Goal: Task Accomplishment & Management: Use online tool/utility

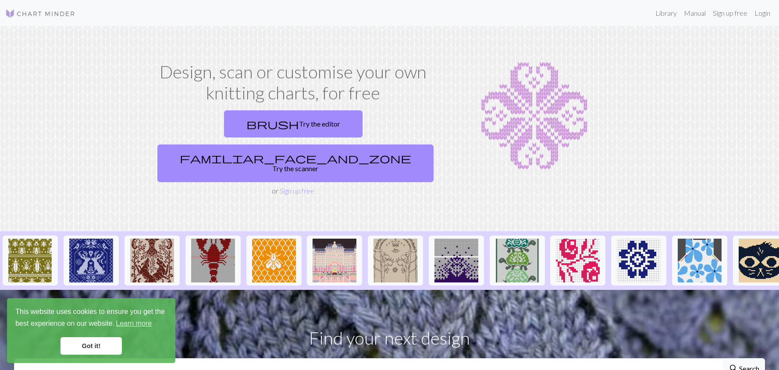
scroll to position [256, 0]
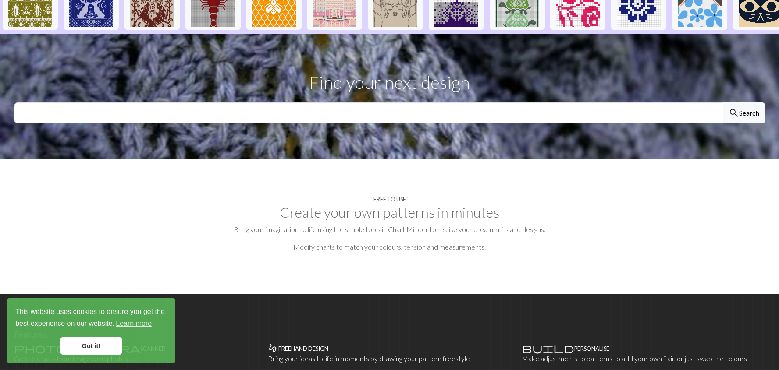
click at [579, 204] on h2 "Create your own patterns in minutes" at bounding box center [389, 212] width 751 height 17
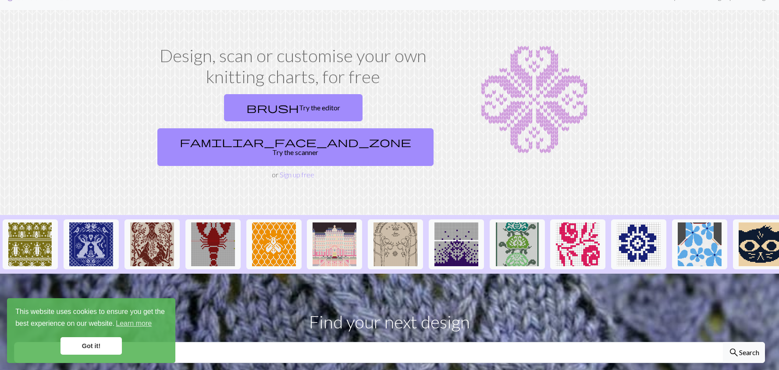
scroll to position [18, 0]
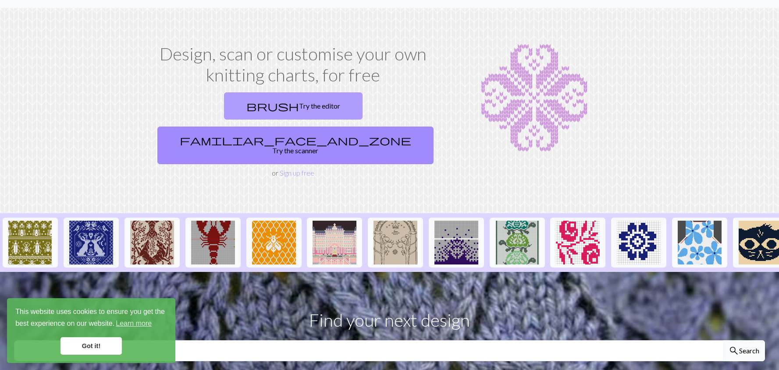
click at [224, 107] on link "brush Try the editor" at bounding box center [293, 105] width 138 height 27
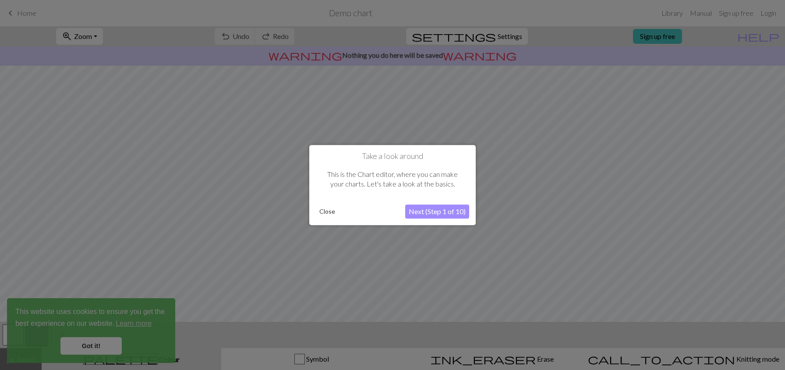
click at [324, 211] on button "Close" at bounding box center [327, 211] width 23 height 13
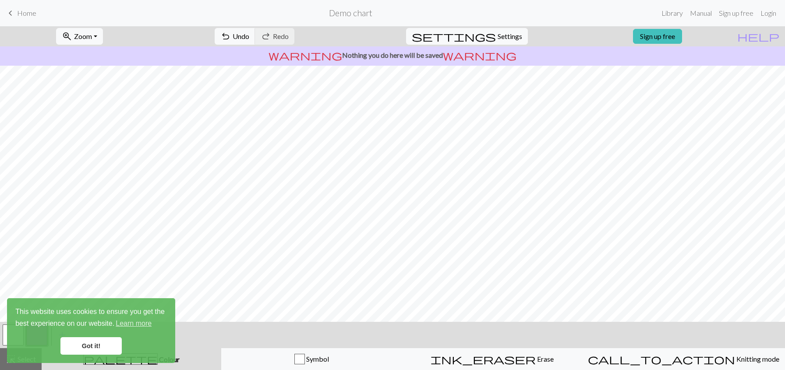
click at [82, 350] on link "Got it!" at bounding box center [90, 346] width 61 height 18
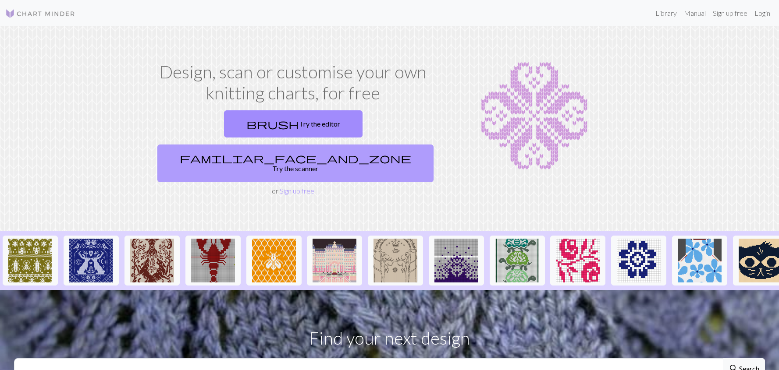
click at [371, 145] on link "familiar_face_and_zone Try the scanner" at bounding box center [295, 164] width 276 height 38
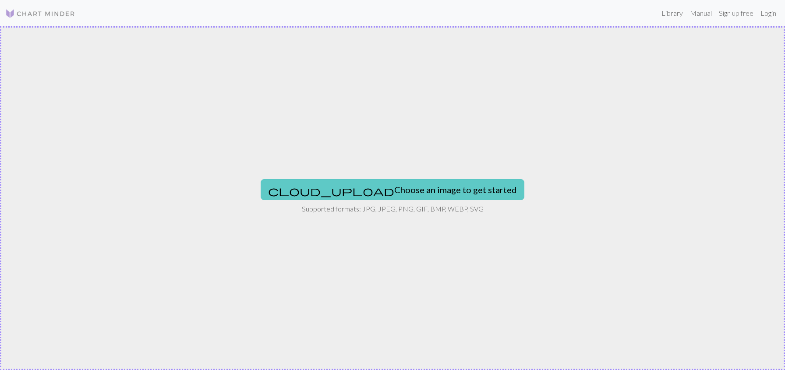
click at [401, 188] on button "cloud_upload Choose an image to get started" at bounding box center [393, 189] width 264 height 21
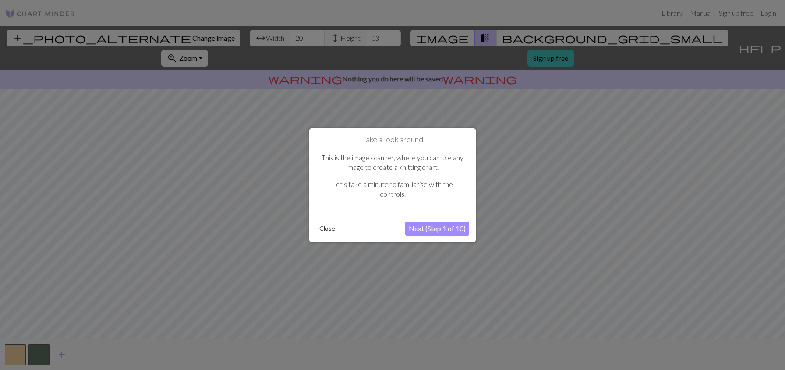
click at [329, 230] on button "Close" at bounding box center [327, 228] width 23 height 13
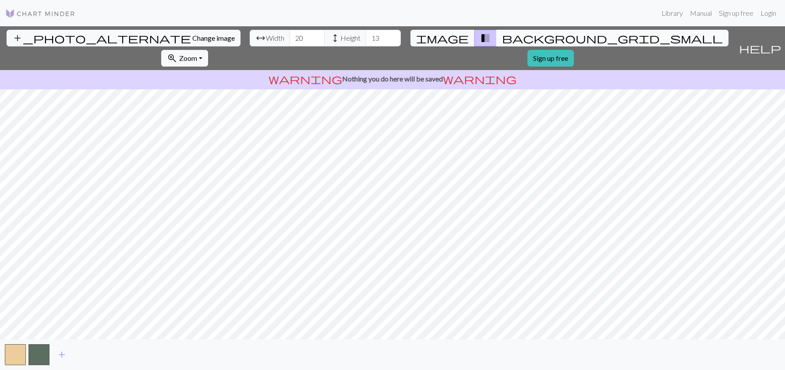
click at [502, 42] on span "background_grid_small" at bounding box center [612, 38] width 221 height 12
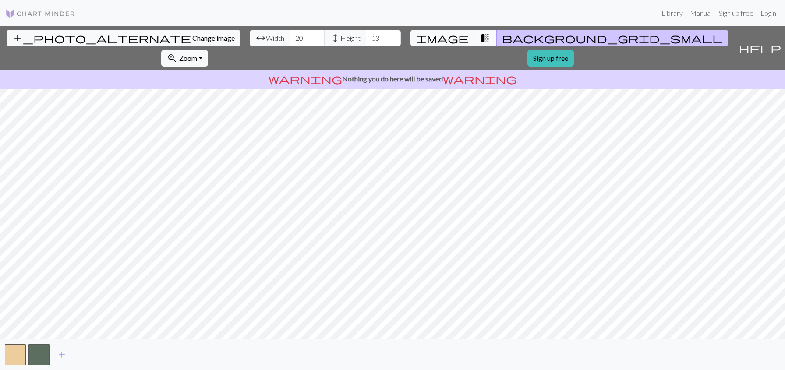
click at [474, 41] on button "transition_fade" at bounding box center [485, 38] width 22 height 17
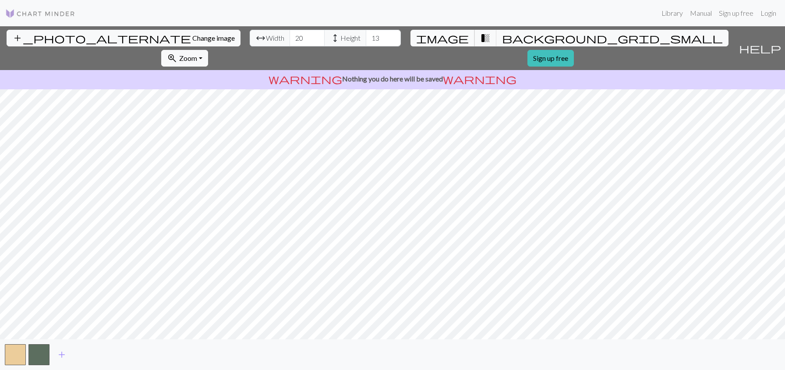
click at [428, 44] on span "image" at bounding box center [442, 38] width 53 height 12
click at [290, 40] on input "19" at bounding box center [307, 38] width 35 height 17
click at [290, 40] on input "18" at bounding box center [307, 38] width 35 height 17
click at [290, 36] on input "19" at bounding box center [307, 38] width 35 height 17
click at [290, 36] on input "20" at bounding box center [307, 38] width 35 height 17
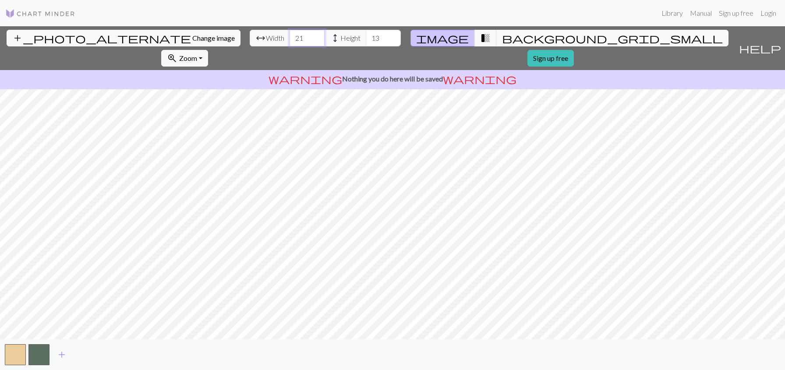
click at [290, 36] on input "21" at bounding box center [307, 38] width 35 height 17
click at [290, 36] on input "22" at bounding box center [307, 38] width 35 height 17
click at [290, 36] on input "23" at bounding box center [307, 38] width 35 height 17
click at [290, 36] on input "24" at bounding box center [307, 38] width 35 height 17
click at [290, 36] on input "25" at bounding box center [307, 38] width 35 height 17
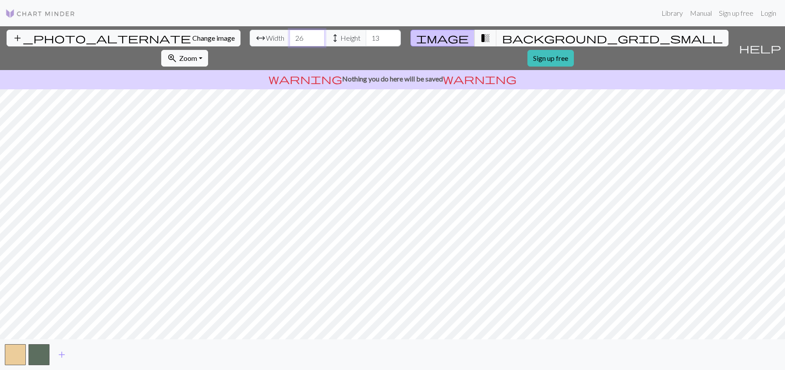
click at [290, 36] on input "26" at bounding box center [307, 38] width 35 height 17
click at [290, 36] on input "27" at bounding box center [307, 38] width 35 height 17
click at [290, 36] on input "28" at bounding box center [307, 38] width 35 height 17
click at [290, 36] on input "29" at bounding box center [307, 38] width 35 height 17
click at [290, 36] on input "30" at bounding box center [307, 38] width 35 height 17
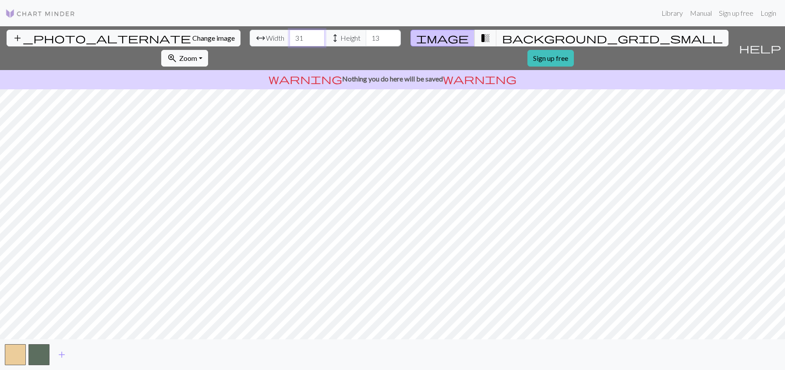
click at [290, 36] on input "31" at bounding box center [307, 38] width 35 height 17
click at [290, 36] on input "32" at bounding box center [307, 38] width 35 height 17
click at [290, 36] on input "33" at bounding box center [307, 38] width 35 height 17
click at [290, 36] on input "34" at bounding box center [307, 38] width 35 height 17
click at [290, 36] on input "35" at bounding box center [307, 38] width 35 height 17
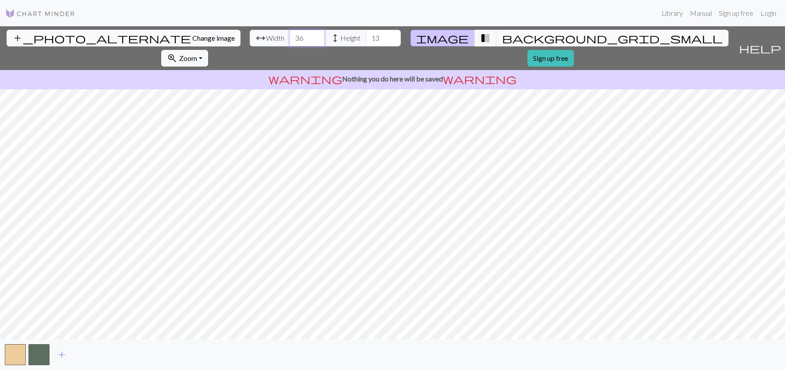
click at [290, 36] on input "36" at bounding box center [307, 38] width 35 height 17
click at [290, 36] on input "37" at bounding box center [307, 38] width 35 height 17
click at [290, 36] on input "38" at bounding box center [307, 38] width 35 height 17
click at [290, 36] on input "39" at bounding box center [307, 38] width 35 height 17
click at [290, 36] on input "40" at bounding box center [307, 38] width 35 height 17
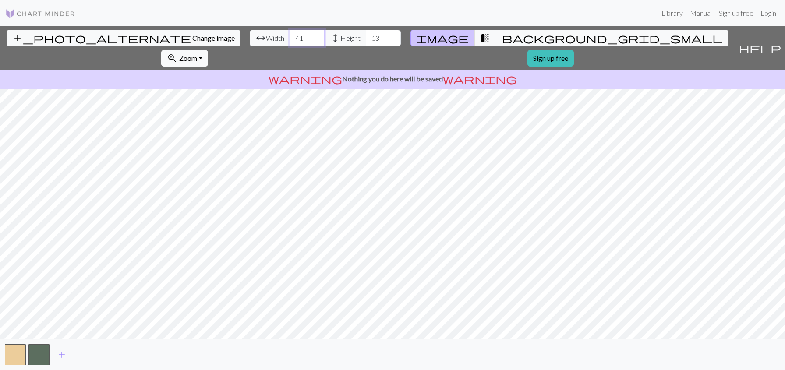
click at [290, 37] on input "41" at bounding box center [307, 38] width 35 height 17
type input "42"
click at [290, 37] on input "42" at bounding box center [307, 38] width 35 height 17
click at [366, 36] on input "14" at bounding box center [383, 38] width 35 height 17
click at [366, 36] on input "15" at bounding box center [383, 38] width 35 height 17
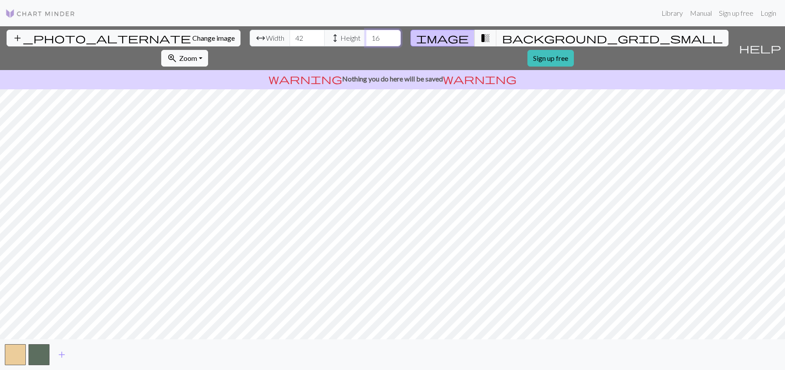
click at [366, 36] on input "16" at bounding box center [383, 38] width 35 height 17
click at [366, 36] on input "17" at bounding box center [383, 38] width 35 height 17
click at [366, 36] on input "18" at bounding box center [383, 38] width 35 height 17
click at [366, 36] on input "19" at bounding box center [383, 38] width 35 height 17
click at [366, 36] on input "20" at bounding box center [383, 38] width 35 height 17
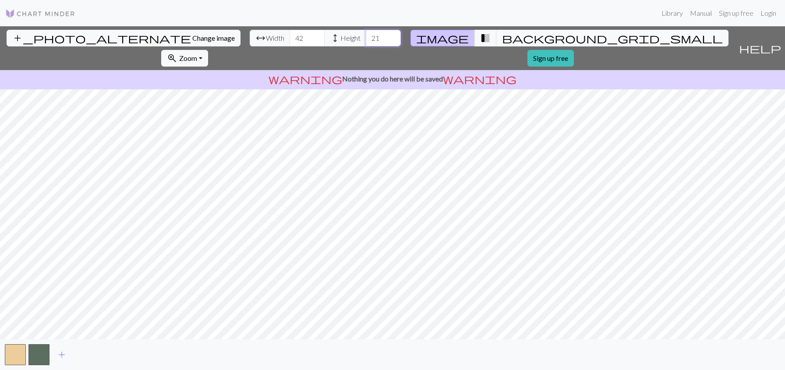
click at [366, 36] on input "21" at bounding box center [383, 38] width 35 height 17
click at [366, 36] on input "22" at bounding box center [383, 38] width 35 height 17
click at [366, 36] on input "23" at bounding box center [383, 38] width 35 height 17
click at [366, 36] on input "24" at bounding box center [383, 38] width 35 height 17
click at [366, 36] on input "25" at bounding box center [383, 38] width 35 height 17
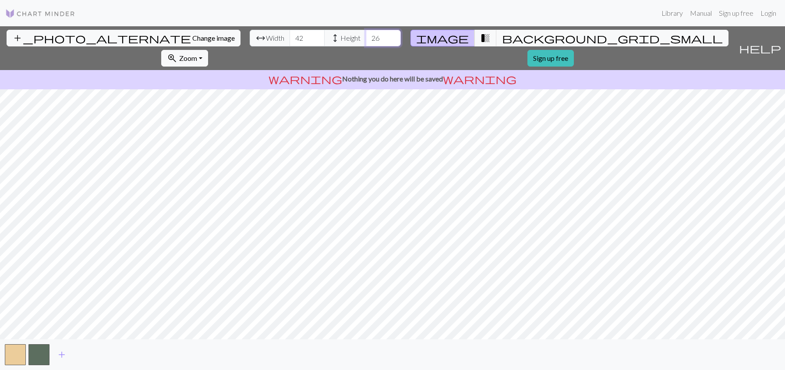
click at [366, 36] on input "26" at bounding box center [383, 38] width 35 height 17
click at [366, 36] on input "27" at bounding box center [383, 38] width 35 height 17
click at [366, 36] on input "28" at bounding box center [383, 38] width 35 height 17
click at [366, 36] on input "29" at bounding box center [383, 38] width 35 height 17
click at [366, 36] on input "30" at bounding box center [383, 38] width 35 height 17
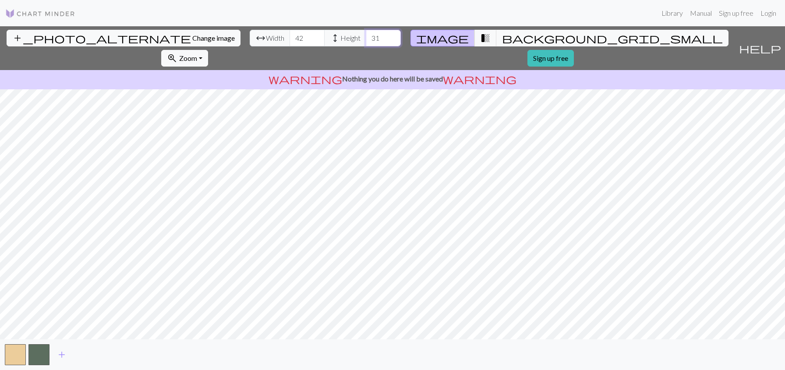
click at [366, 36] on input "31" at bounding box center [383, 38] width 35 height 17
click at [366, 36] on input "32" at bounding box center [383, 38] width 35 height 17
click at [366, 36] on input "33" at bounding box center [383, 38] width 35 height 17
click at [366, 36] on input "34" at bounding box center [383, 38] width 35 height 17
click at [366, 36] on input "35" at bounding box center [383, 38] width 35 height 17
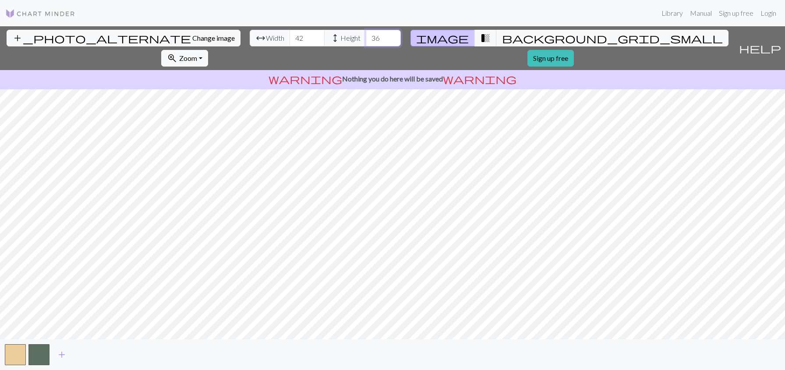
click at [366, 36] on input "36" at bounding box center [383, 38] width 35 height 17
click at [366, 36] on input "37" at bounding box center [383, 38] width 35 height 17
click at [366, 36] on input "38" at bounding box center [383, 38] width 35 height 17
click at [366, 36] on input "39" at bounding box center [383, 38] width 35 height 17
click at [366, 36] on input "40" at bounding box center [383, 38] width 35 height 17
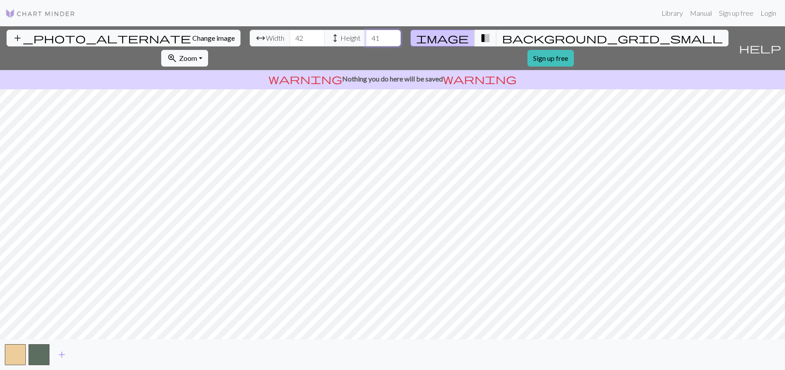
click at [366, 36] on input "41" at bounding box center [383, 38] width 35 height 17
click at [366, 36] on input "42" at bounding box center [383, 38] width 35 height 17
click at [366, 36] on input "43" at bounding box center [383, 38] width 35 height 17
click at [366, 36] on input "44" at bounding box center [383, 38] width 35 height 17
click at [366, 36] on input "45" at bounding box center [383, 38] width 35 height 17
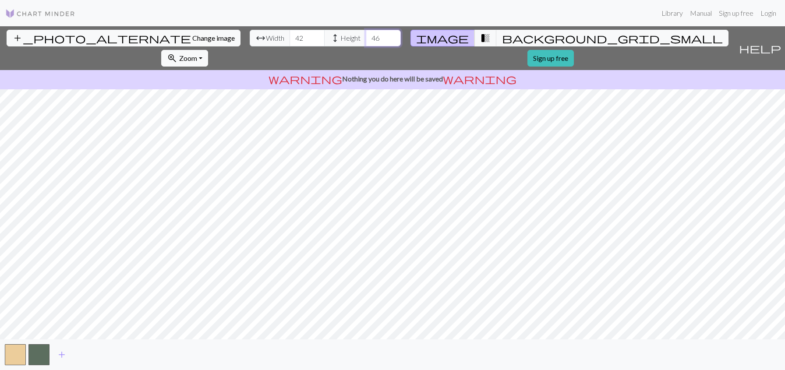
click at [366, 36] on input "46" at bounding box center [383, 38] width 35 height 17
click at [366, 36] on input "47" at bounding box center [383, 38] width 35 height 17
click at [366, 36] on input "48" at bounding box center [383, 38] width 35 height 17
click at [366, 36] on input "49" at bounding box center [383, 38] width 35 height 17
click at [366, 36] on input "50" at bounding box center [383, 38] width 35 height 17
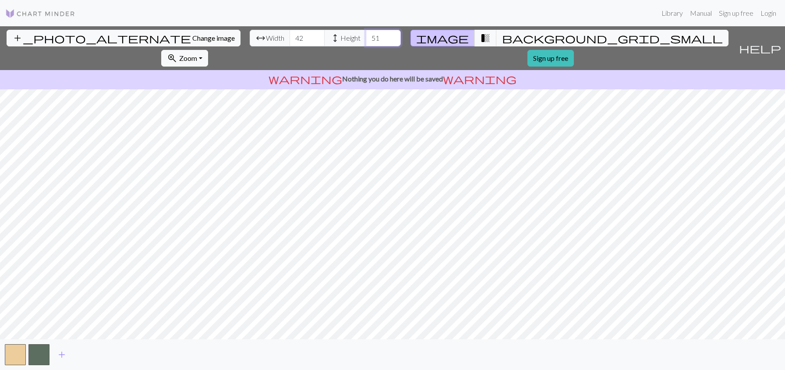
click at [366, 36] on input "51" at bounding box center [383, 38] width 35 height 17
click at [366, 36] on input "52" at bounding box center [383, 38] width 35 height 17
click at [366, 36] on input "53" at bounding box center [383, 38] width 35 height 17
click at [366, 36] on input "54" at bounding box center [383, 38] width 35 height 17
click at [366, 36] on input "55" at bounding box center [383, 38] width 35 height 17
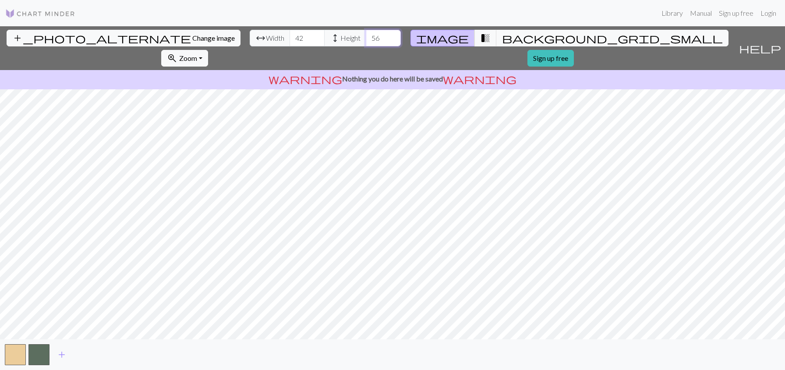
click at [366, 36] on input "56" at bounding box center [383, 38] width 35 height 17
click at [366, 36] on input "57" at bounding box center [383, 38] width 35 height 17
click at [366, 36] on input "58" at bounding box center [383, 38] width 35 height 17
click at [366, 36] on input "75" at bounding box center [383, 38] width 35 height 17
click at [366, 36] on input "76" at bounding box center [383, 38] width 35 height 17
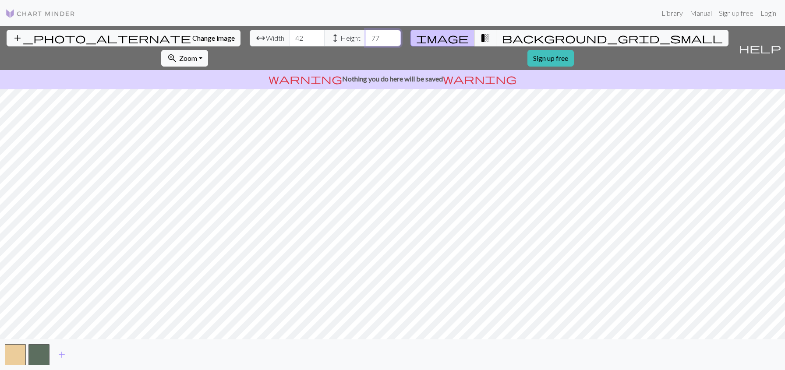
click at [366, 36] on input "77" at bounding box center [383, 38] width 35 height 17
click at [366, 36] on input "78" at bounding box center [383, 38] width 35 height 17
click at [366, 36] on input "79" at bounding box center [383, 38] width 35 height 17
click at [366, 36] on input "80" at bounding box center [383, 38] width 35 height 17
click at [366, 36] on input "81" at bounding box center [383, 38] width 35 height 17
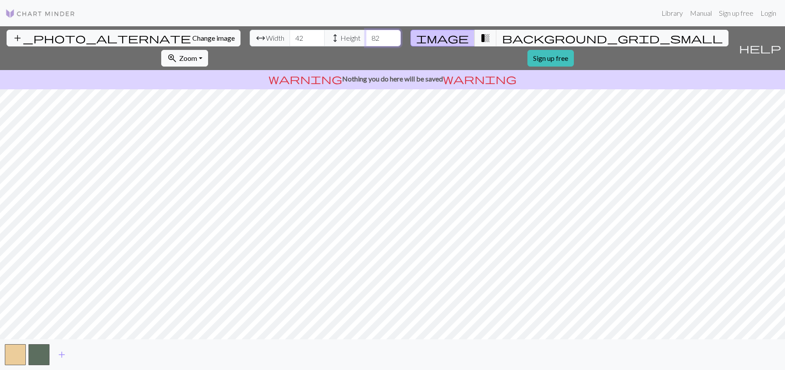
click at [366, 36] on input "82" at bounding box center [383, 38] width 35 height 17
click at [366, 36] on input "83" at bounding box center [383, 38] width 35 height 17
click at [366, 36] on input "84" at bounding box center [383, 38] width 35 height 17
click at [366, 36] on input "85" at bounding box center [383, 38] width 35 height 17
click at [366, 36] on input "86" at bounding box center [383, 38] width 35 height 17
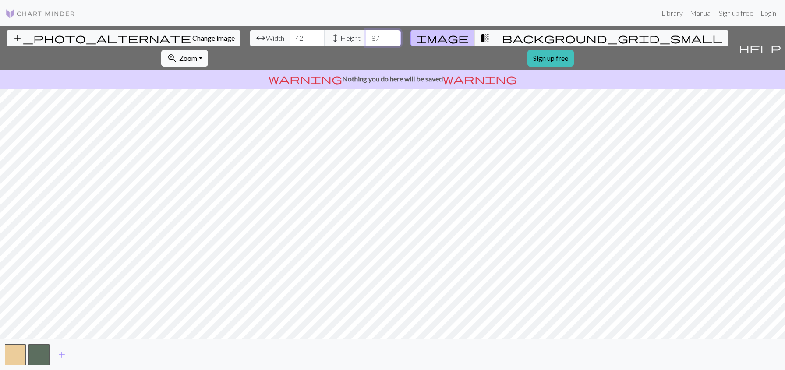
click at [366, 36] on input "87" at bounding box center [383, 38] width 35 height 17
click at [366, 36] on input "88" at bounding box center [383, 38] width 35 height 17
click at [366, 36] on input "89" at bounding box center [383, 38] width 35 height 17
click at [366, 36] on input "90" at bounding box center [383, 38] width 35 height 17
click at [366, 36] on input "91" at bounding box center [383, 38] width 35 height 17
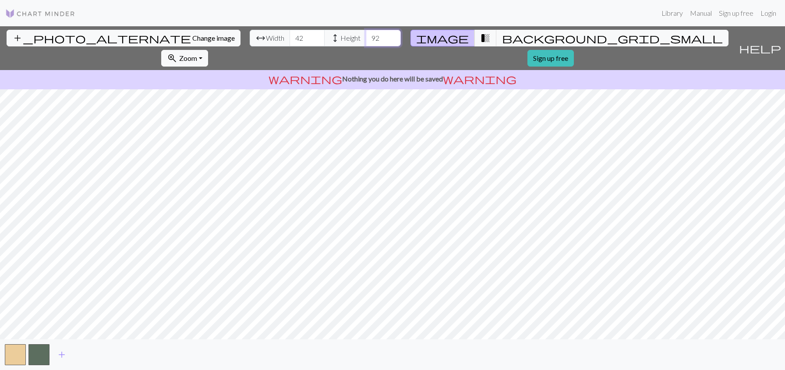
click at [366, 36] on input "92" at bounding box center [383, 38] width 35 height 17
click at [366, 36] on input "93" at bounding box center [383, 38] width 35 height 17
click at [366, 36] on input "94" at bounding box center [383, 38] width 35 height 17
click at [366, 36] on input "95" at bounding box center [383, 38] width 35 height 17
click at [366, 36] on input "96" at bounding box center [383, 38] width 35 height 17
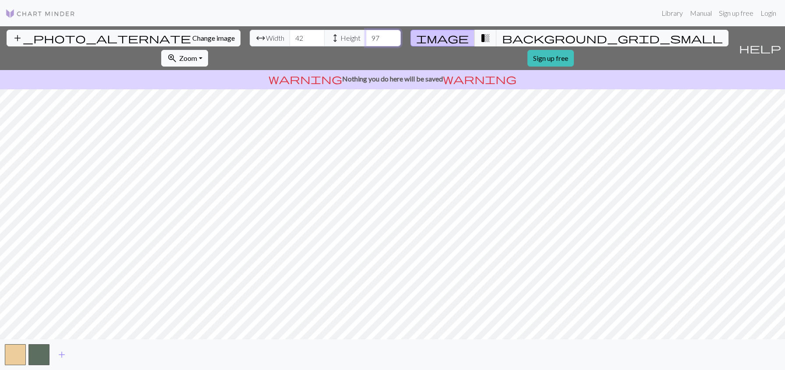
click at [366, 36] on input "97" at bounding box center [383, 38] width 35 height 17
click at [366, 36] on input "98" at bounding box center [383, 38] width 35 height 17
click at [366, 36] on input "99" at bounding box center [383, 38] width 35 height 17
type input "100"
click at [366, 36] on input "100" at bounding box center [383, 38] width 35 height 17
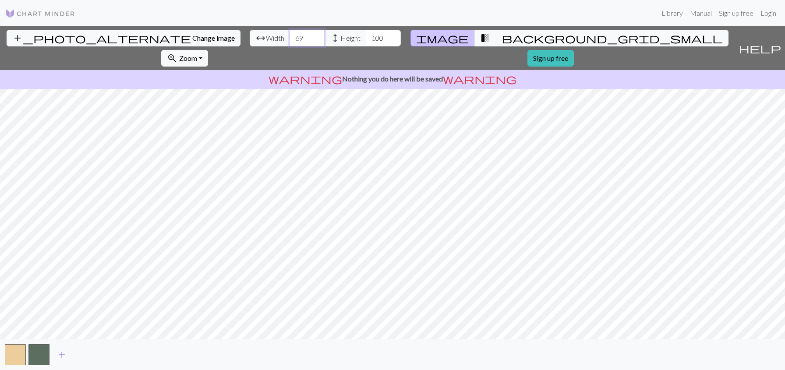
click at [290, 36] on input "69" at bounding box center [307, 38] width 35 height 17
click at [290, 36] on input "86" at bounding box center [307, 38] width 35 height 17
click at [290, 41] on input "85" at bounding box center [307, 38] width 35 height 17
click at [290, 36] on input "86" at bounding box center [307, 38] width 35 height 17
type input "87"
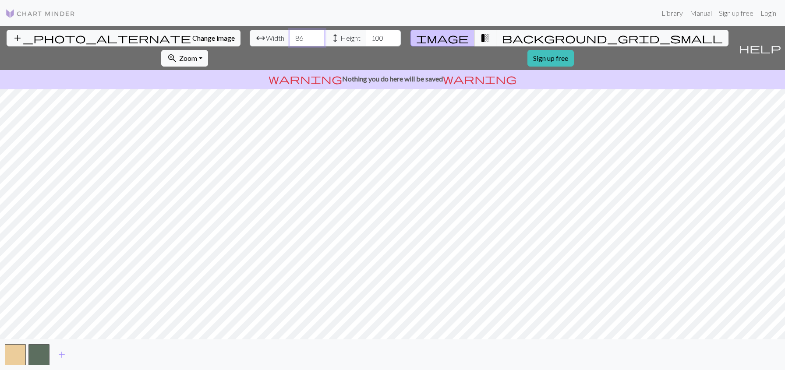
click at [290, 36] on input "87" at bounding box center [307, 38] width 35 height 17
click at [480, 36] on span "transition_fade" at bounding box center [485, 38] width 11 height 12
click at [496, 39] on button "background_grid_small" at bounding box center [612, 38] width 232 height 17
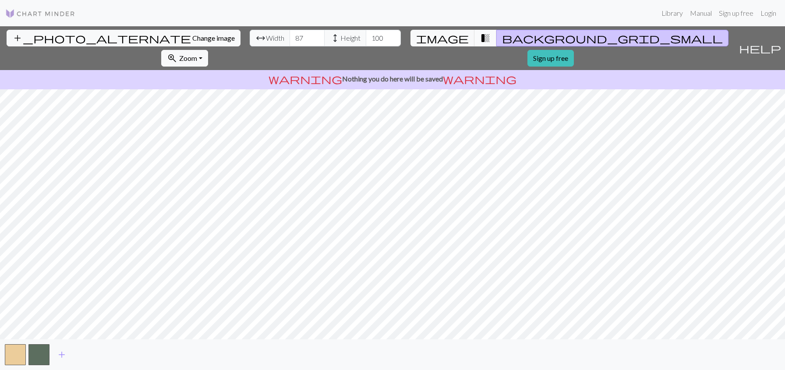
click at [480, 38] on span "transition_fade" at bounding box center [485, 38] width 11 height 12
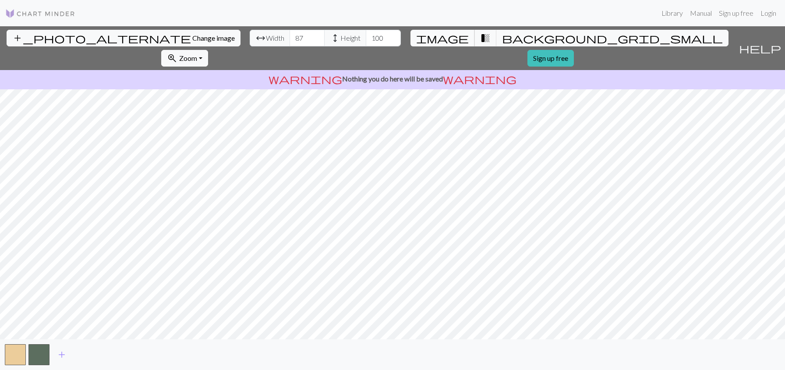
click at [426, 39] on span "image" at bounding box center [442, 38] width 53 height 12
click at [61, 353] on span "add" at bounding box center [62, 355] width 11 height 12
click at [496, 41] on button "background_grid_small" at bounding box center [612, 38] width 232 height 17
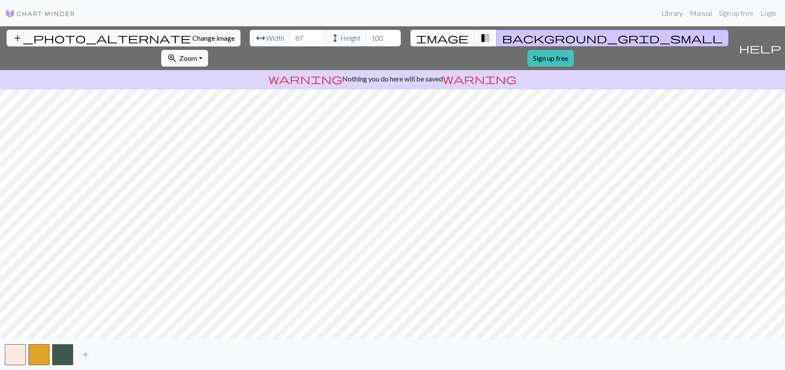
click at [496, 30] on button "background_grid_small" at bounding box center [612, 38] width 232 height 17
click at [574, 50] on link "Sign up free" at bounding box center [551, 58] width 46 height 17
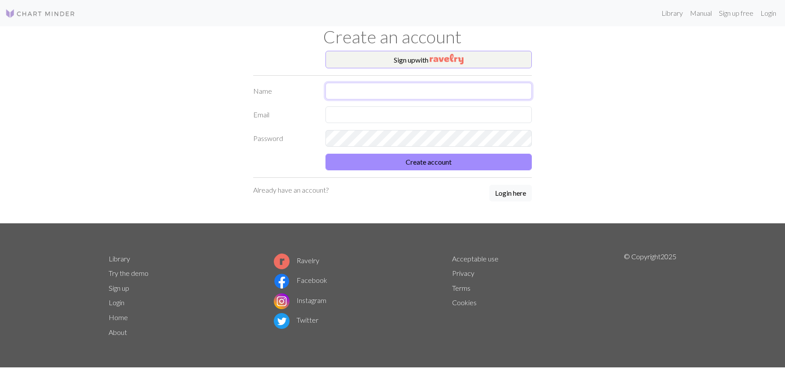
click at [391, 88] on input "text" at bounding box center [429, 91] width 206 height 17
type input "Doron"
click at [395, 117] on input "text" at bounding box center [429, 114] width 206 height 17
type input "[EMAIL_ADDRESS][DOMAIN_NAME]"
click at [435, 163] on button "Create account" at bounding box center [429, 162] width 206 height 17
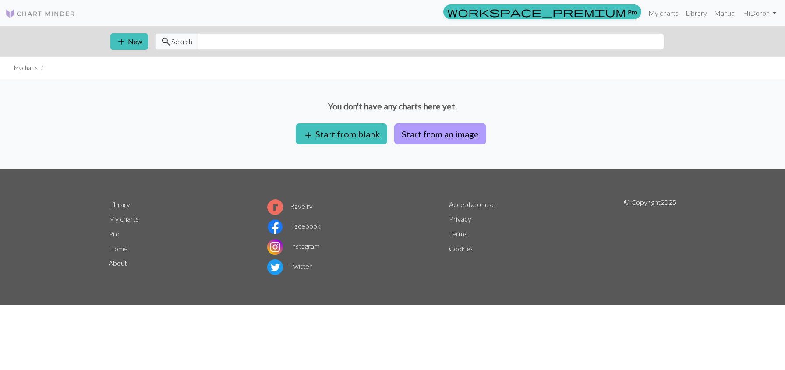
click at [428, 135] on button "Start from an image" at bounding box center [440, 134] width 92 height 21
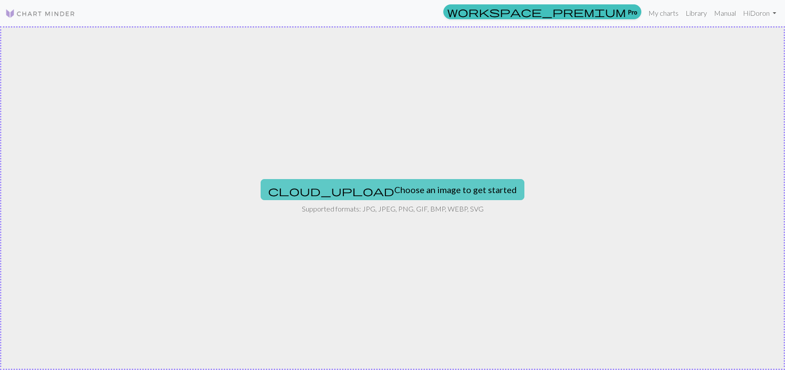
click at [409, 188] on button "cloud_upload Choose an image to get started" at bounding box center [393, 189] width 264 height 21
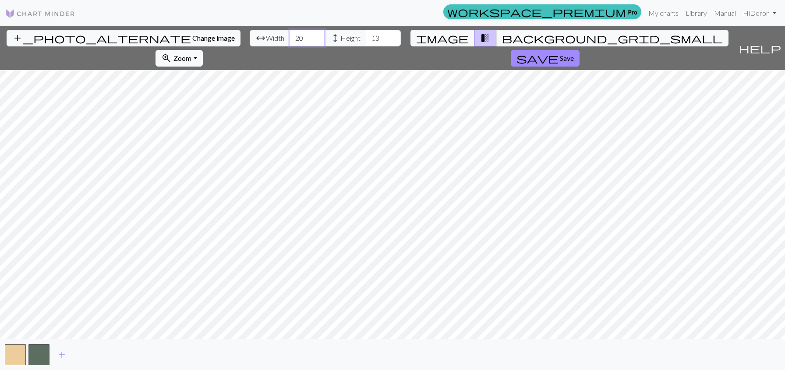
click at [290, 37] on input "20" at bounding box center [307, 38] width 35 height 17
drag, startPoint x: 242, startPoint y: 39, endPoint x: 226, endPoint y: 41, distance: 15.9
click at [290, 41] on input "20" at bounding box center [307, 38] width 35 height 17
type input "87"
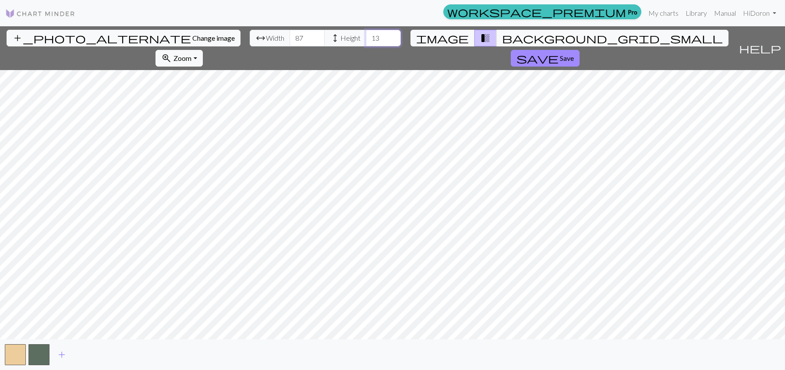
drag, startPoint x: 318, startPoint y: 39, endPoint x: 308, endPoint y: 39, distance: 10.1
click at [366, 39] on input "13" at bounding box center [383, 38] width 35 height 17
type input "13"
click at [290, 39] on input "20" at bounding box center [307, 38] width 35 height 17
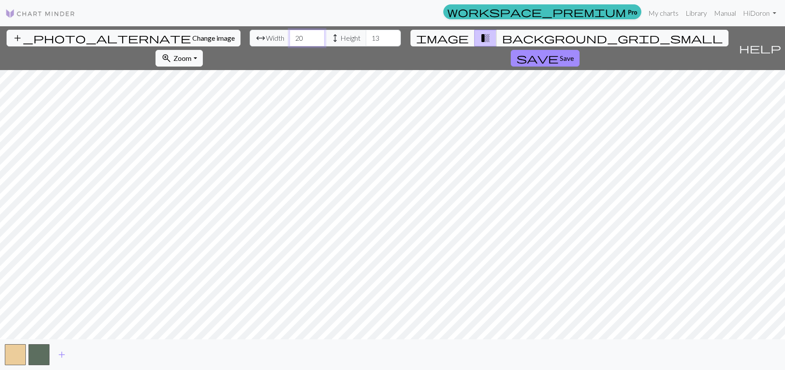
click at [290, 40] on input "20" at bounding box center [307, 38] width 35 height 17
type input "87"
click at [366, 36] on input "13" at bounding box center [383, 38] width 35 height 17
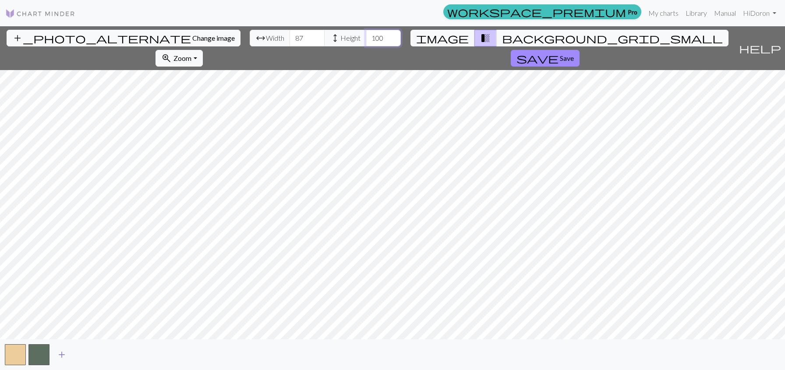
type input "100"
click at [64, 357] on span "add" at bounding box center [62, 355] width 11 height 12
click at [502, 37] on span "background_grid_small" at bounding box center [612, 38] width 221 height 12
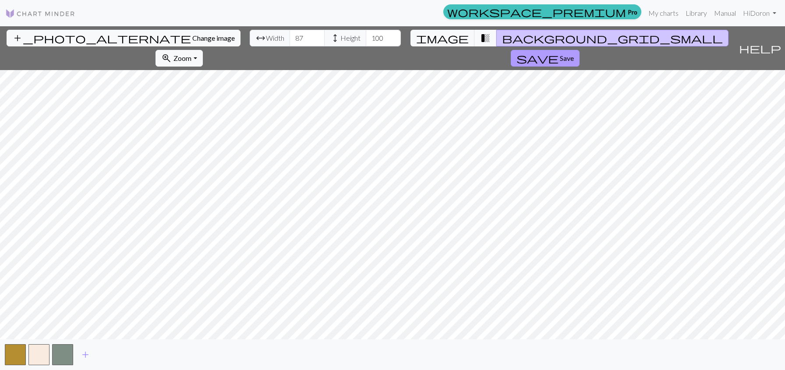
click at [580, 50] on button "save Save" at bounding box center [545, 58] width 69 height 17
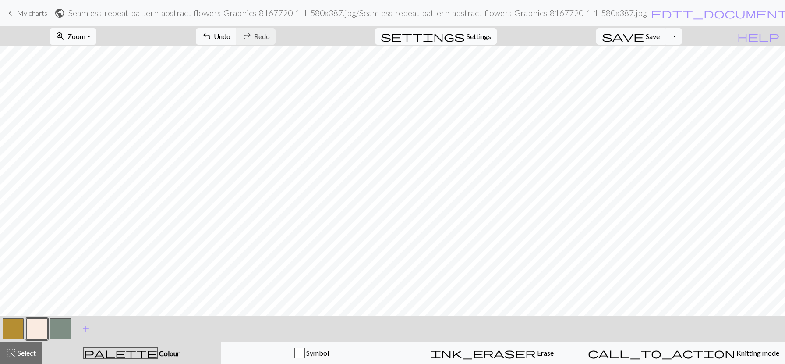
click at [483, 36] on span "Settings" at bounding box center [479, 36] width 25 height 11
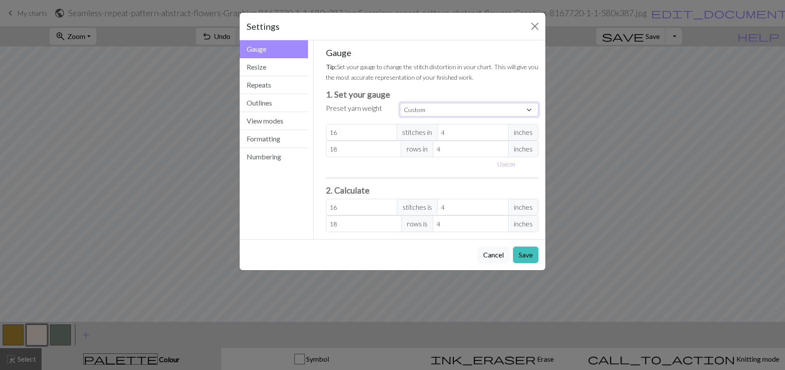
click at [527, 108] on select "Custom Square Lace Light Fingering Fingering Sport Double knit Worsted Aran Bul…" at bounding box center [469, 110] width 138 height 14
click at [526, 134] on span "inches" at bounding box center [523, 132] width 30 height 17
click at [280, 67] on button "Resize" at bounding box center [274, 67] width 68 height 18
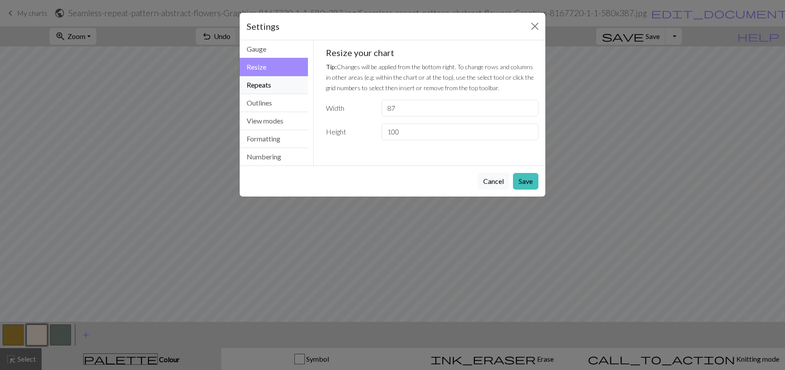
click at [278, 85] on button "Repeats" at bounding box center [274, 85] width 68 height 18
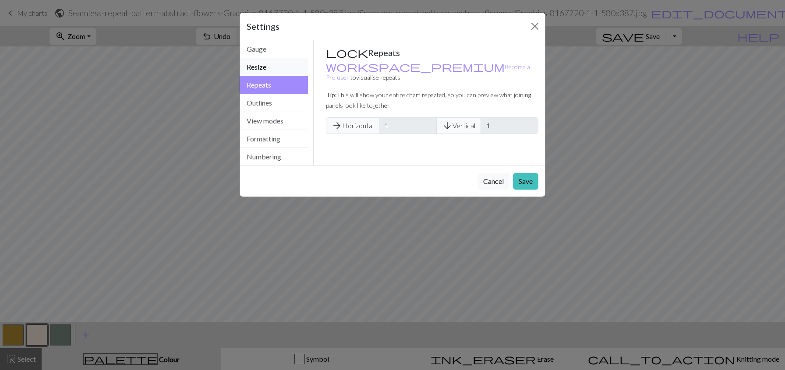
click at [281, 63] on button "Resize" at bounding box center [274, 67] width 68 height 18
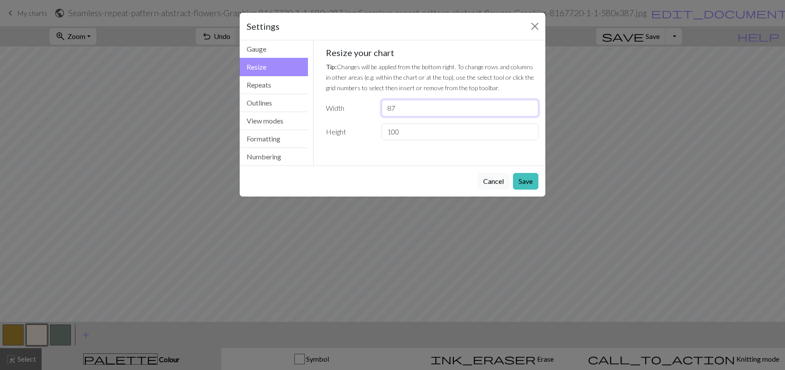
click at [402, 109] on input "87" at bounding box center [460, 108] width 157 height 17
click at [530, 106] on input "88" at bounding box center [460, 108] width 157 height 17
click at [530, 106] on input "89" at bounding box center [460, 108] width 157 height 17
click at [530, 113] on input "88" at bounding box center [460, 108] width 157 height 17
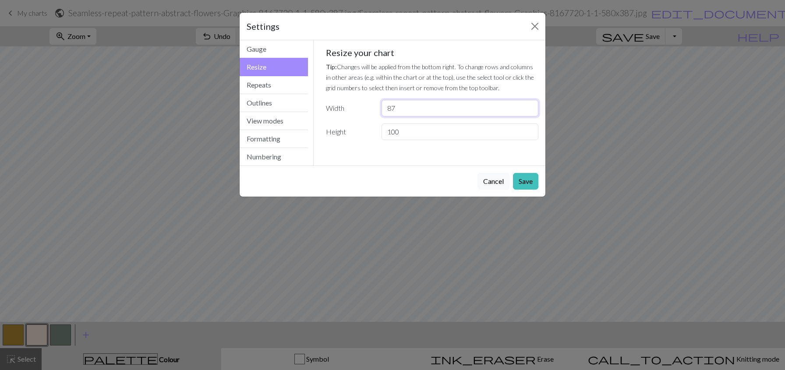
type input "87"
click at [530, 113] on input "87" at bounding box center [460, 108] width 157 height 17
click at [270, 106] on button "Outlines" at bounding box center [274, 103] width 68 height 18
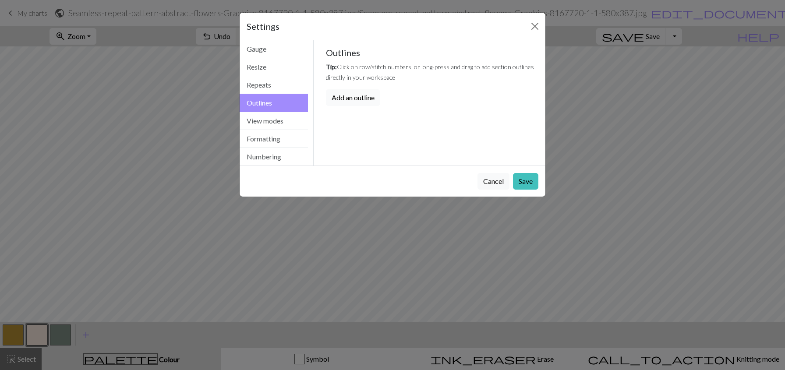
click at [374, 102] on button "Add an outline" at bounding box center [353, 97] width 54 height 17
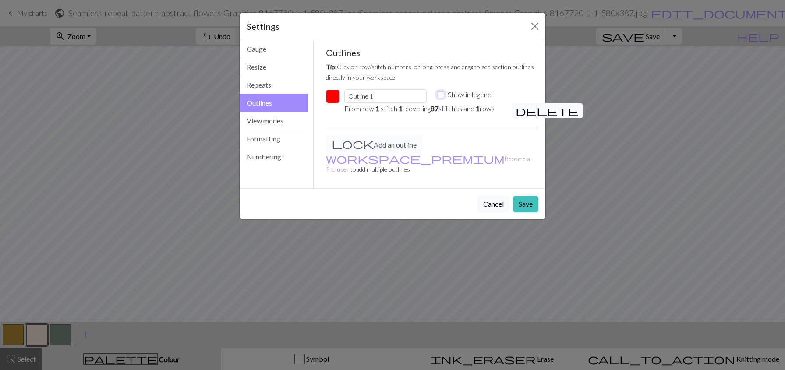
click at [441, 96] on input "Show in legend" at bounding box center [440, 94] width 7 height 7
checkbox input "false"
click at [358, 149] on div "Add an outline workspace_premium Become a Pro user to add multiple outlines" at bounding box center [432, 158] width 223 height 46
click at [358, 147] on div "Add an outline workspace_premium Become a Pro user to add multiple outlines" at bounding box center [432, 158] width 223 height 46
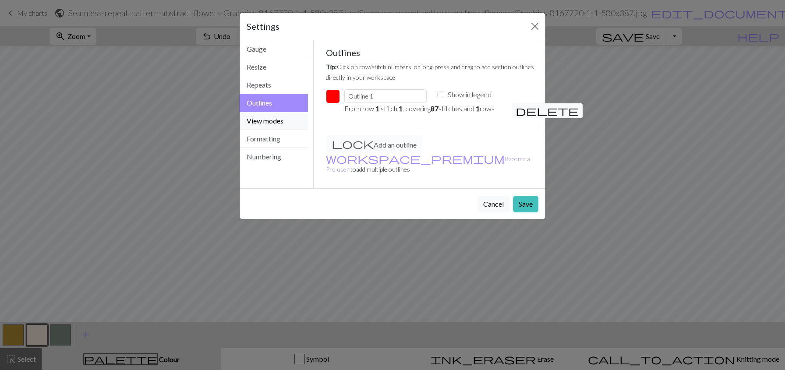
click at [271, 120] on button "View modes" at bounding box center [274, 121] width 68 height 18
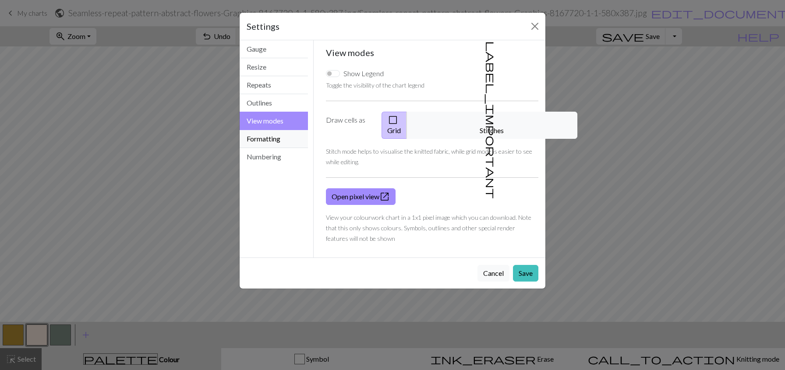
click at [277, 136] on button "Formatting" at bounding box center [274, 139] width 68 height 18
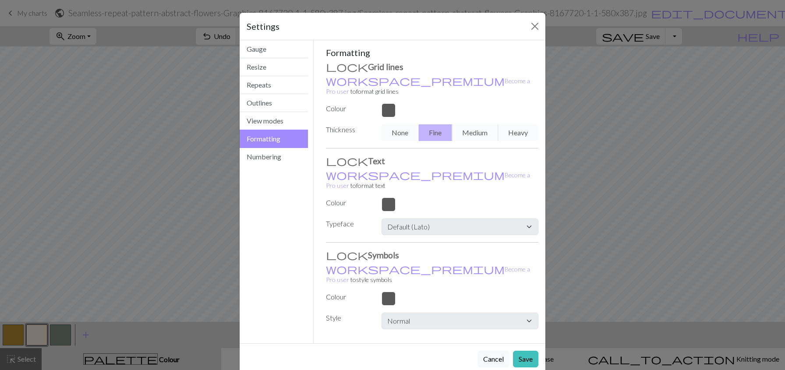
click at [477, 124] on div "None Fine Medium Heavy" at bounding box center [459, 132] width 167 height 17
click at [385, 103] on div at bounding box center [459, 110] width 167 height 14
click at [265, 156] on button "Numbering" at bounding box center [274, 157] width 68 height 18
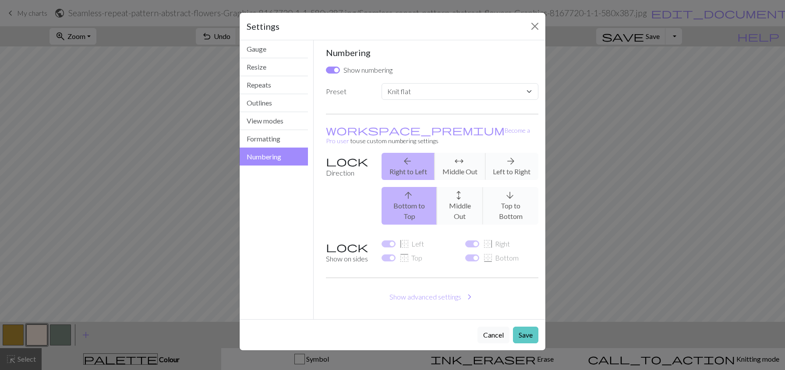
click at [521, 327] on button "Save" at bounding box center [525, 335] width 25 height 17
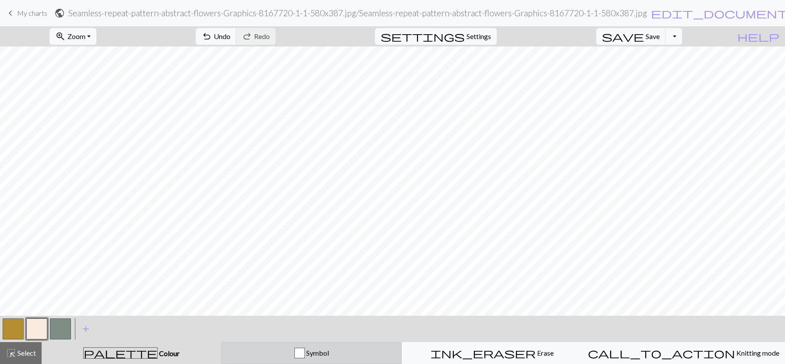
click at [305, 353] on div "button" at bounding box center [299, 352] width 11 height 11
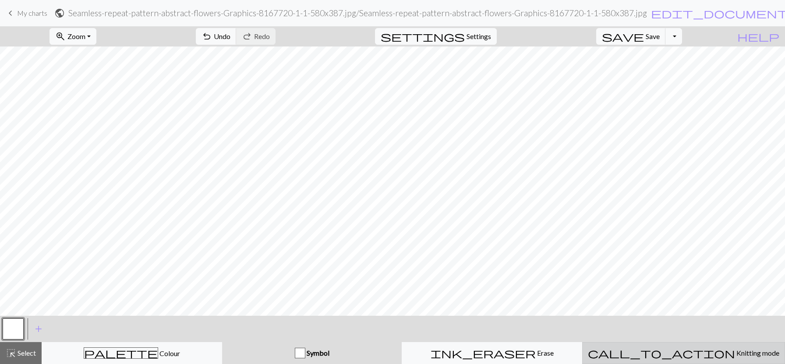
click at [649, 357] on div "call_to_action Knitting mode Knitting mode" at bounding box center [683, 352] width 191 height 11
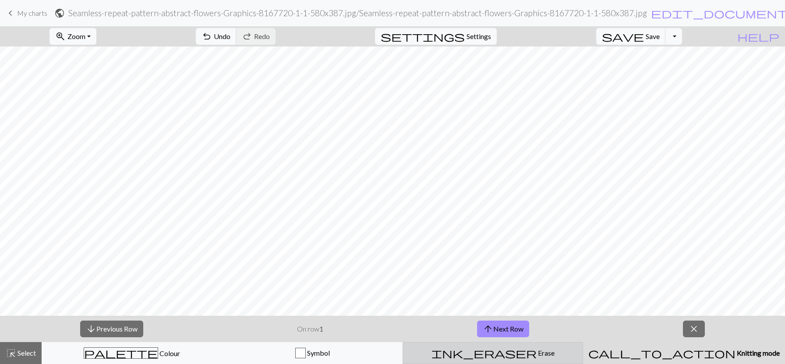
click at [537, 351] on span "Erase" at bounding box center [546, 352] width 18 height 8
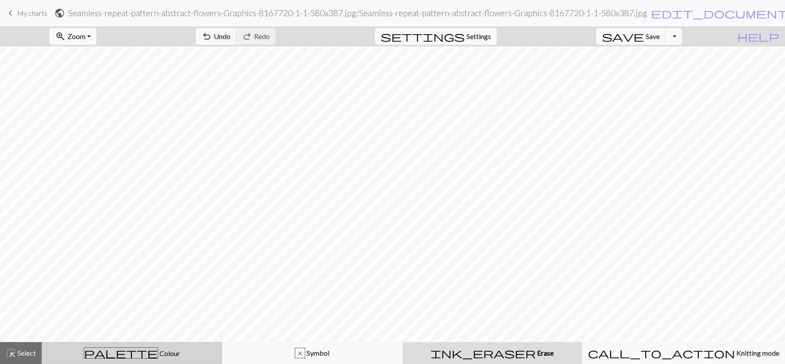
click at [158, 355] on span "Colour" at bounding box center [169, 353] width 22 height 8
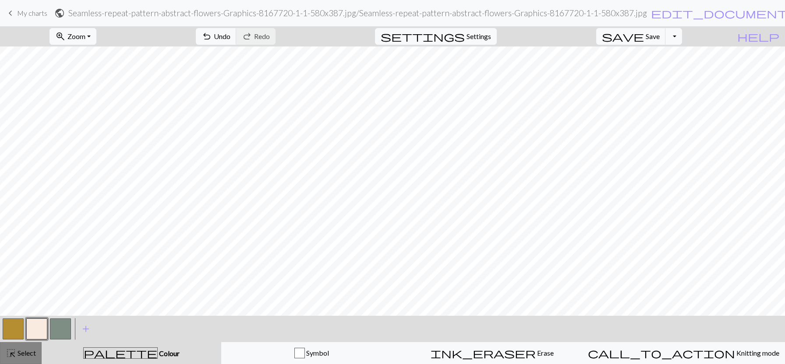
click at [20, 354] on span "Select" at bounding box center [26, 352] width 20 height 8
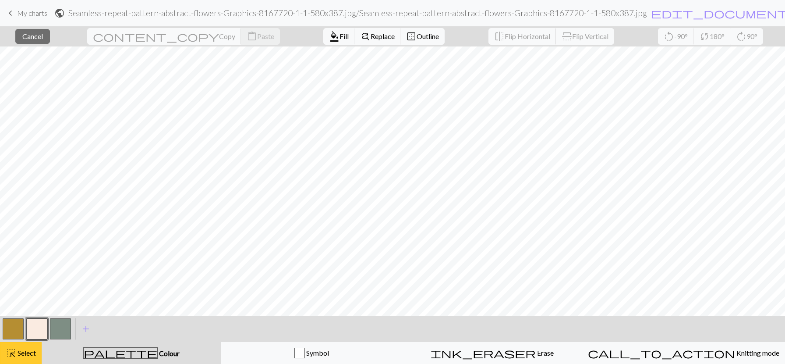
click at [39, 354] on button "highlight_alt Select Select" at bounding box center [21, 353] width 42 height 22
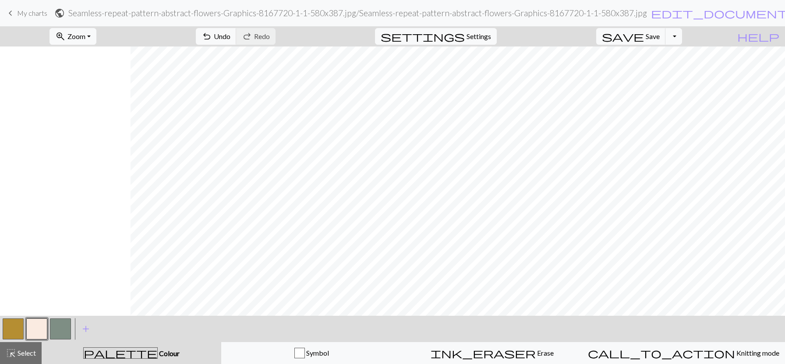
scroll to position [0, 131]
click at [682, 38] on button "Toggle Dropdown" at bounding box center [674, 36] width 17 height 17
click at [660, 69] on button "save_alt Download" at bounding box center [609, 70] width 145 height 14
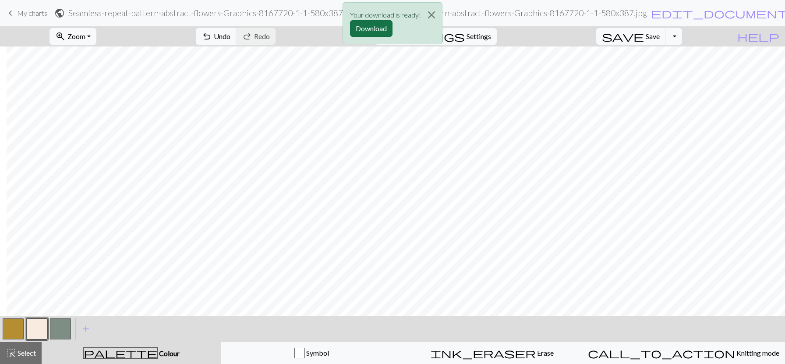
click at [371, 25] on button "Download" at bounding box center [371, 28] width 42 height 17
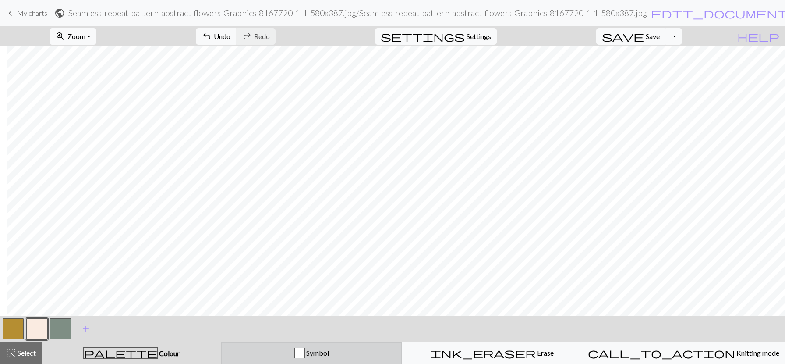
click at [324, 357] on div "Symbol" at bounding box center [311, 352] width 169 height 11
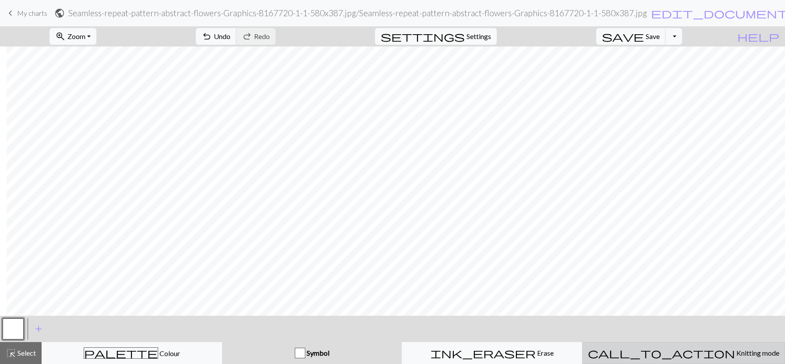
click at [666, 358] on span "call_to_action" at bounding box center [661, 353] width 147 height 12
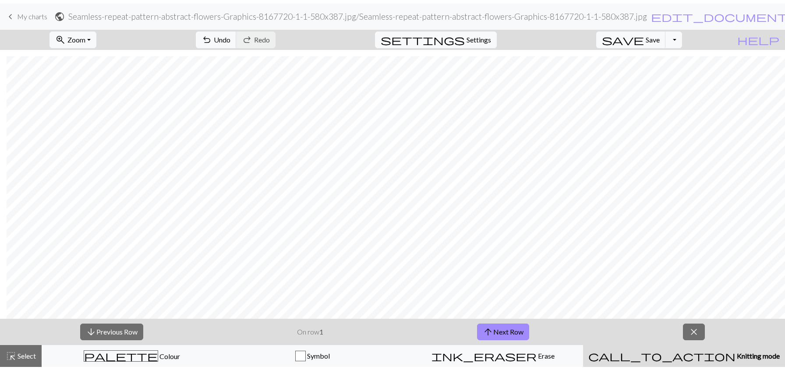
scroll to position [653, 131]
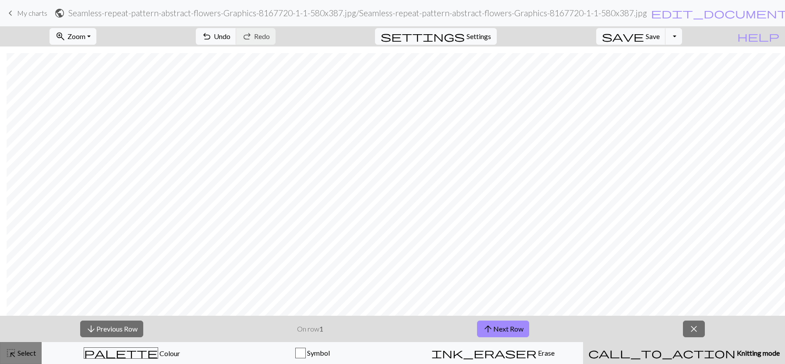
click at [39, 353] on button "highlight_alt Select Select" at bounding box center [21, 353] width 42 height 22
click at [491, 35] on span "Settings" at bounding box center [479, 36] width 25 height 11
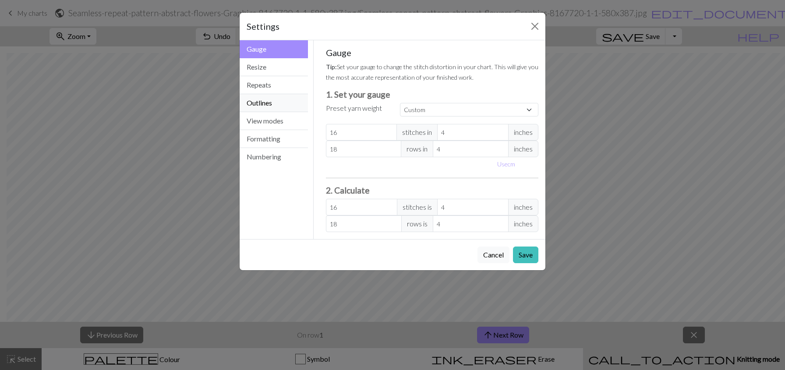
click at [268, 101] on button "Outlines" at bounding box center [274, 103] width 68 height 18
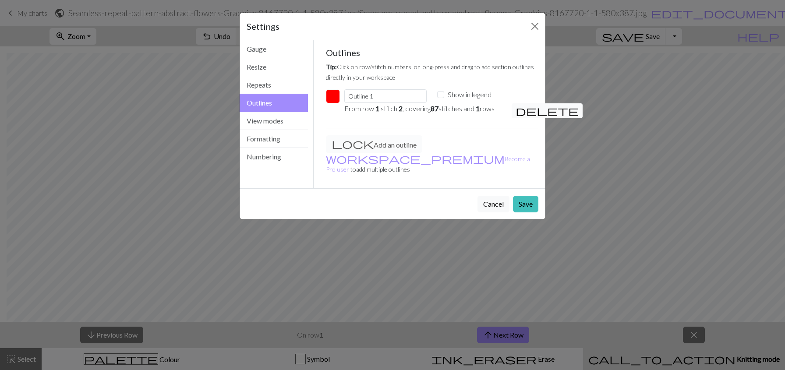
click at [521, 112] on span "delete" at bounding box center [547, 111] width 63 height 12
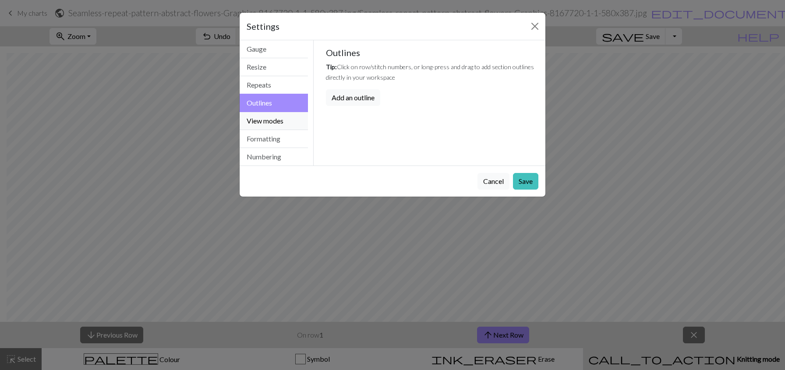
click at [280, 120] on button "View modes" at bounding box center [274, 121] width 68 height 18
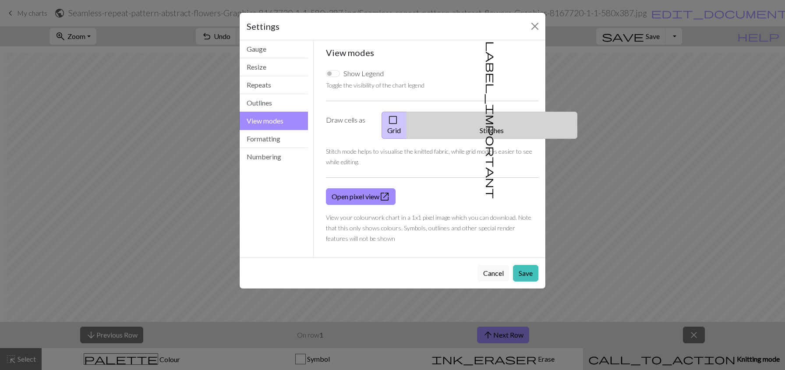
click at [498, 118] on button "label_important Stitches" at bounding box center [492, 125] width 171 height 27
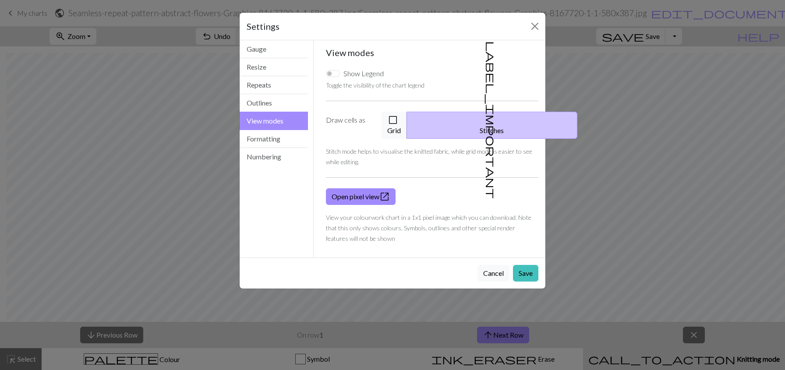
click at [353, 123] on label "Draw cells as" at bounding box center [349, 125] width 56 height 27
click at [356, 188] on link "Open pixel view open_in_new" at bounding box center [361, 196] width 70 height 17
click at [488, 265] on button "Cancel" at bounding box center [494, 273] width 32 height 17
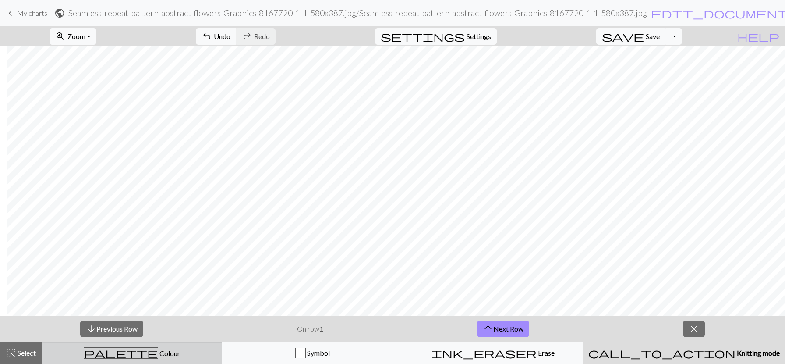
click at [153, 356] on div "palette Colour Colour" at bounding box center [131, 352] width 169 height 11
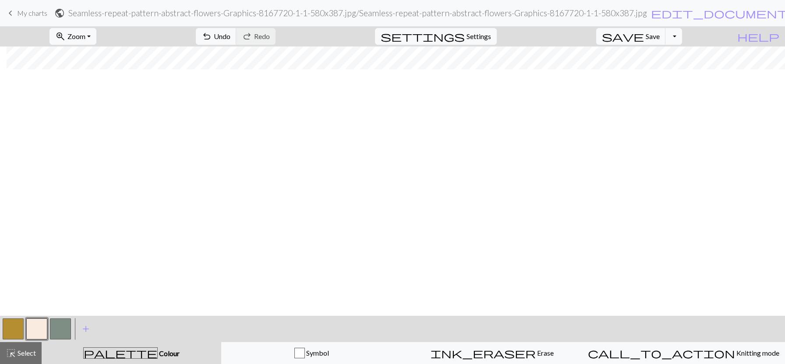
scroll to position [340, 131]
click at [96, 32] on button "zoom_in Zoom Zoom" at bounding box center [73, 36] width 47 height 17
click at [104, 106] on button "50%" at bounding box center [84, 105] width 69 height 14
click at [491, 37] on span "Settings" at bounding box center [479, 36] width 25 height 11
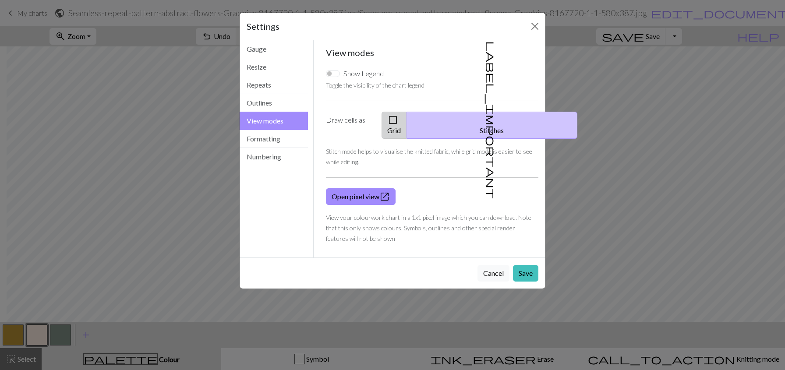
click at [407, 124] on button "check_box_outline_blank Grid" at bounding box center [394, 125] width 25 height 27
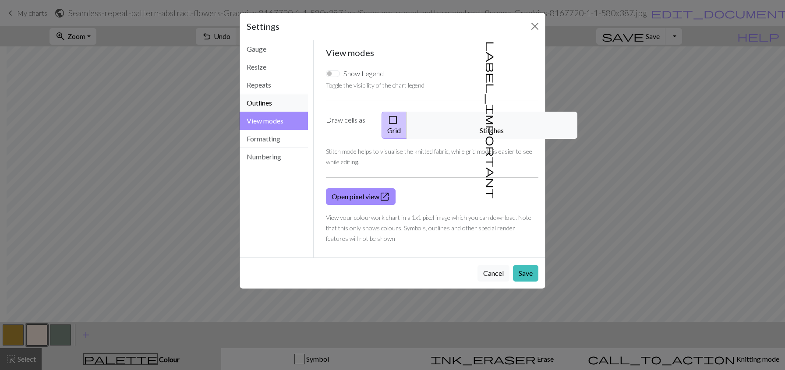
click at [267, 104] on button "Outlines" at bounding box center [274, 103] width 68 height 18
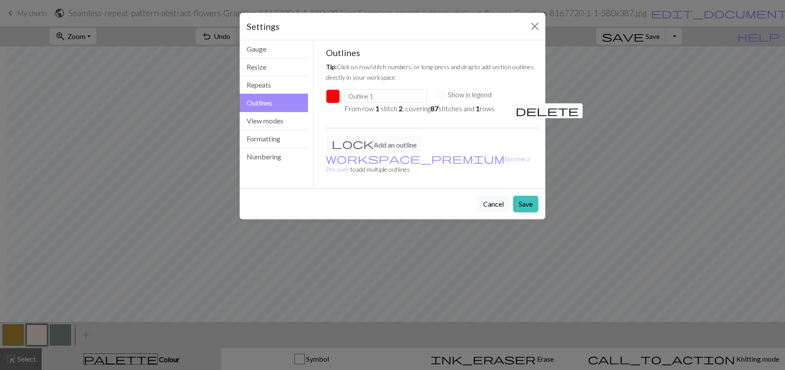
click at [520, 112] on span "delete" at bounding box center [547, 111] width 63 height 12
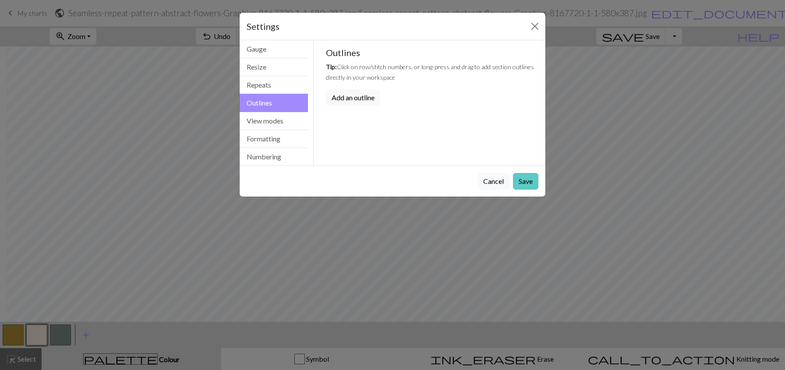
click at [524, 181] on button "Save" at bounding box center [525, 181] width 25 height 17
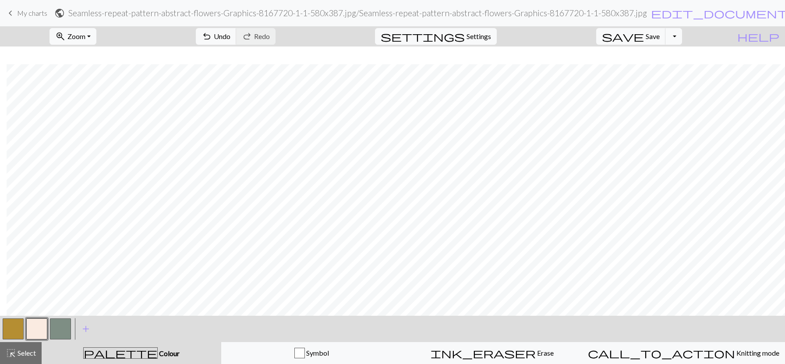
scroll to position [184, 7]
click at [96, 33] on button "zoom_in Zoom Zoom" at bounding box center [73, 36] width 47 height 17
click at [91, 59] on button "Fit all" at bounding box center [84, 56] width 69 height 14
click at [7, 332] on button "button" at bounding box center [13, 328] width 21 height 21
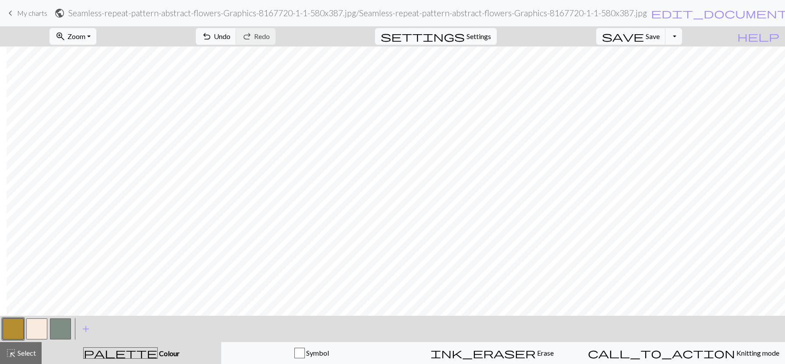
scroll to position [0, 7]
click at [35, 329] on button "button" at bounding box center [36, 328] width 21 height 21
click at [96, 33] on button "zoom_in Zoom Zoom" at bounding box center [73, 36] width 47 height 17
click at [108, 56] on button "Fit all" at bounding box center [84, 56] width 69 height 14
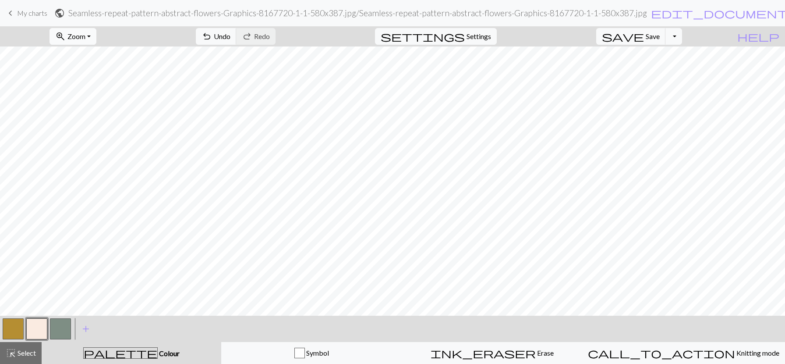
click at [96, 38] on button "zoom_in Zoom Zoom" at bounding box center [73, 36] width 47 height 17
click at [94, 71] on button "Fit width" at bounding box center [84, 70] width 69 height 14
click at [15, 335] on button "button" at bounding box center [13, 328] width 21 height 21
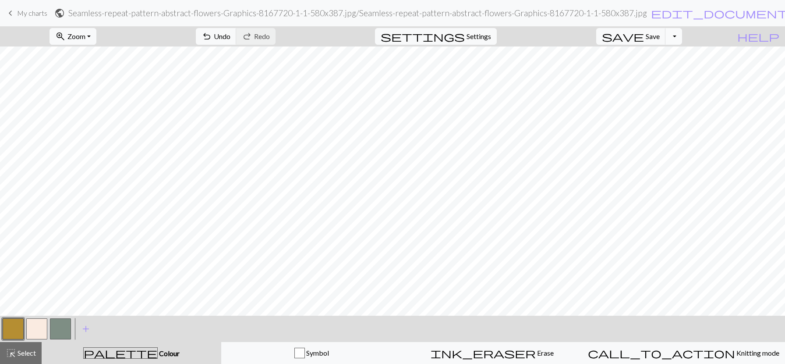
click at [682, 35] on button "Toggle Dropdown" at bounding box center [674, 36] width 17 height 17
click at [722, 37] on div "zoom_in Zoom Zoom Fit all Fit width Fit height 50% 100% 150% 200% undo Undo Und…" at bounding box center [366, 36] width 732 height 20
click at [485, 40] on span "Settings" at bounding box center [479, 36] width 25 height 11
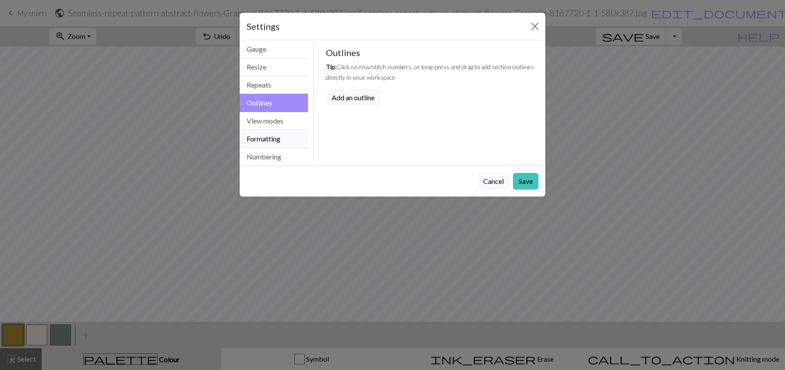
click at [265, 142] on button "Formatting" at bounding box center [274, 139] width 68 height 18
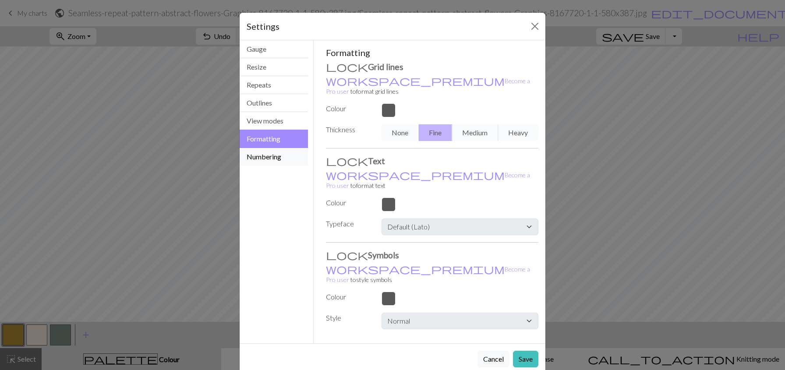
click at [263, 158] on button "Numbering" at bounding box center [274, 157] width 68 height 18
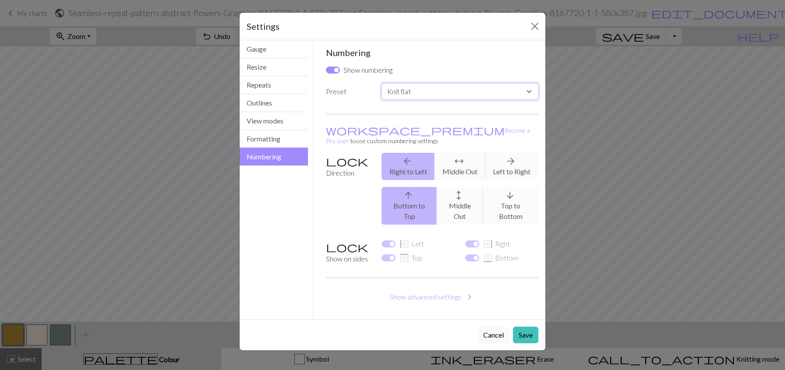
click at [525, 89] on select "Custom Knit flat Knit in the round Lace knitting Cross stitch" at bounding box center [460, 91] width 157 height 17
select select "round"
click at [382, 83] on select "Custom Knit flat Knit in the round Lace knitting Cross stitch" at bounding box center [460, 91] width 157 height 17
checkbox input "false"
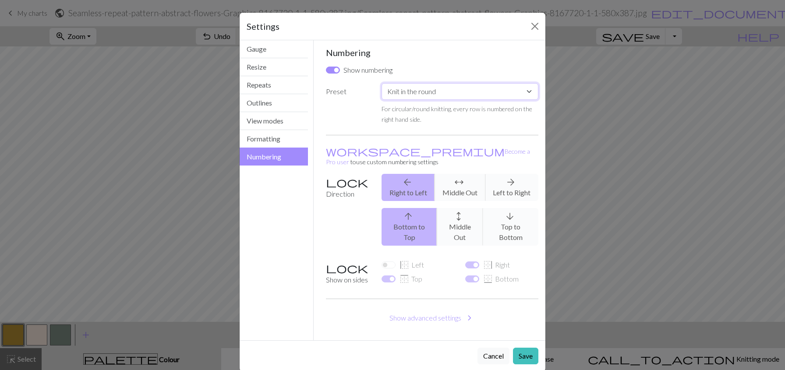
click at [531, 92] on select "Custom Knit flat Knit in the round Lace knitting Cross stitch" at bounding box center [460, 91] width 157 height 17
select select "flat"
click at [382, 83] on select "Custom Knit flat Knit in the round Lace knitting Cross stitch" at bounding box center [460, 91] width 157 height 17
checkbox input "true"
click at [264, 87] on button "Repeats" at bounding box center [274, 85] width 68 height 18
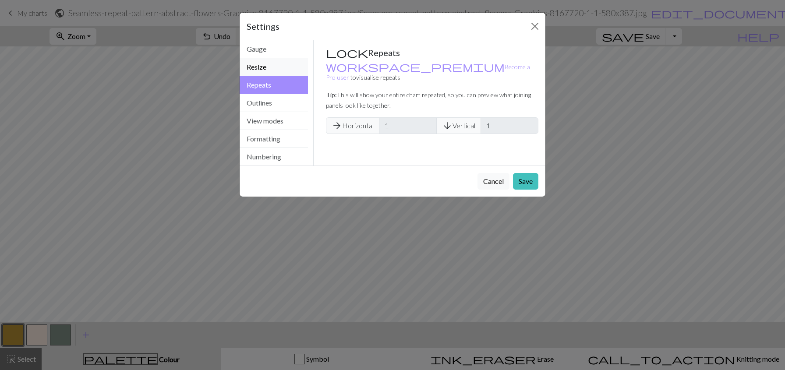
click at [267, 66] on button "Resize" at bounding box center [274, 67] width 68 height 18
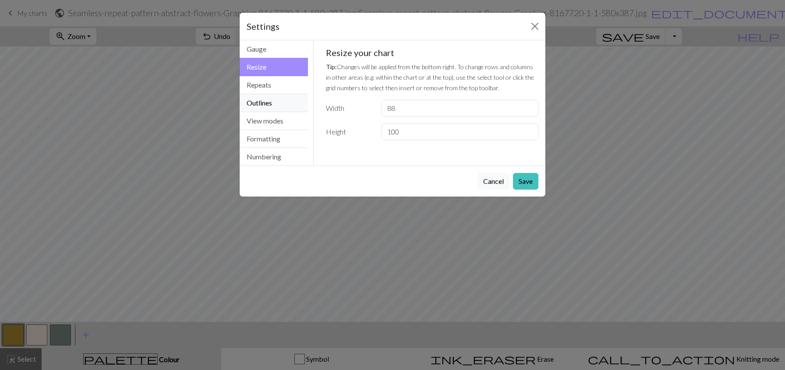
click at [269, 106] on button "Outlines" at bounding box center [274, 103] width 68 height 18
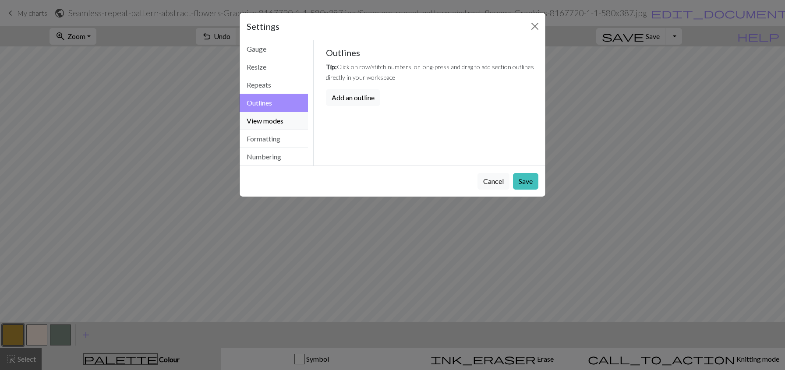
click at [269, 119] on button "View modes" at bounding box center [274, 121] width 68 height 18
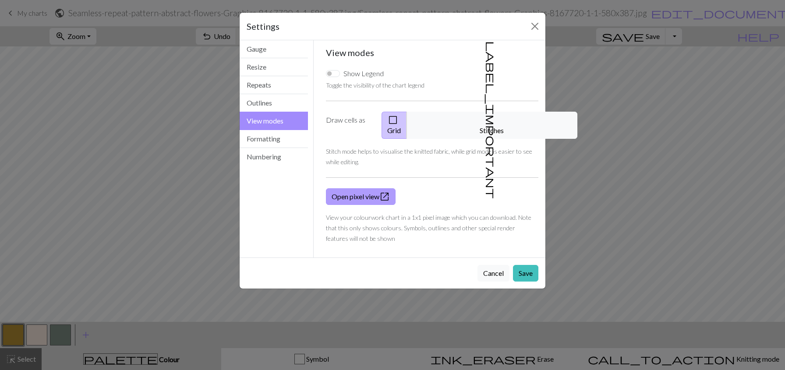
click at [353, 188] on link "Open pixel view open_in_new" at bounding box center [361, 196] width 70 height 17
click at [496, 265] on button "Cancel" at bounding box center [494, 273] width 32 height 17
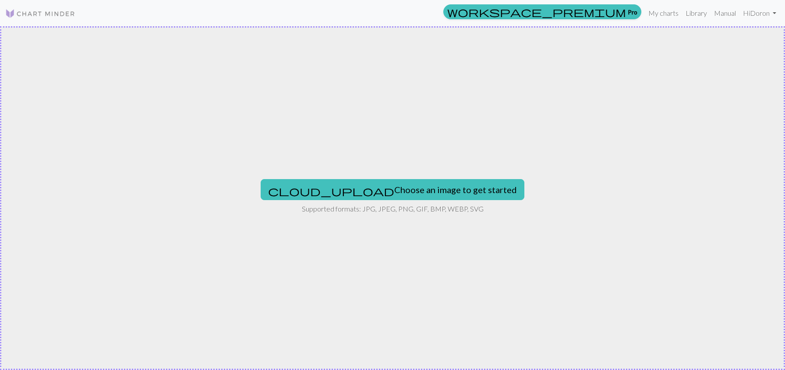
drag, startPoint x: 76, startPoint y: 13, endPoint x: 23, endPoint y: 13, distance: 53.0
click at [23, 13] on div "workspace_premium Pro My charts Library Manual Hi Doron Account settings Logout" at bounding box center [392, 13] width 785 height 18
click at [343, 150] on div "cloud_upload Choose an image to get started Supported formats: JPG, JPEG, PNG, …" at bounding box center [392, 198] width 785 height 344
click at [662, 14] on link "My charts" at bounding box center [663, 13] width 37 height 18
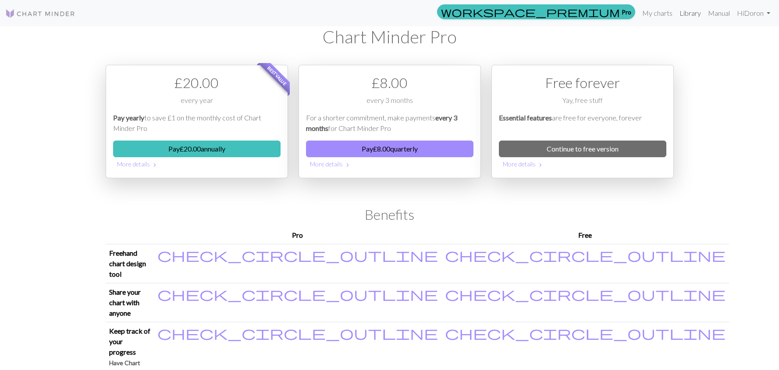
click at [691, 14] on link "Library" at bounding box center [690, 13] width 28 height 18
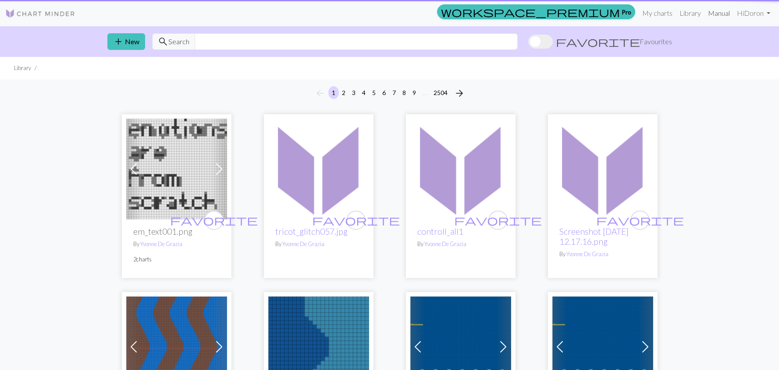
click at [716, 15] on link "Manual" at bounding box center [718, 13] width 29 height 18
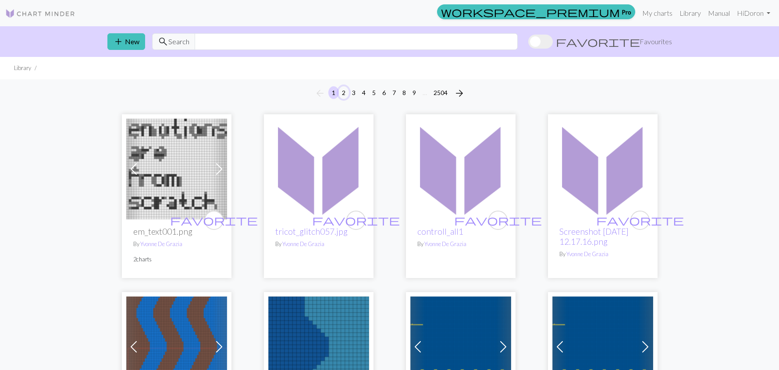
click at [346, 93] on button "2" at bounding box center [343, 92] width 11 height 13
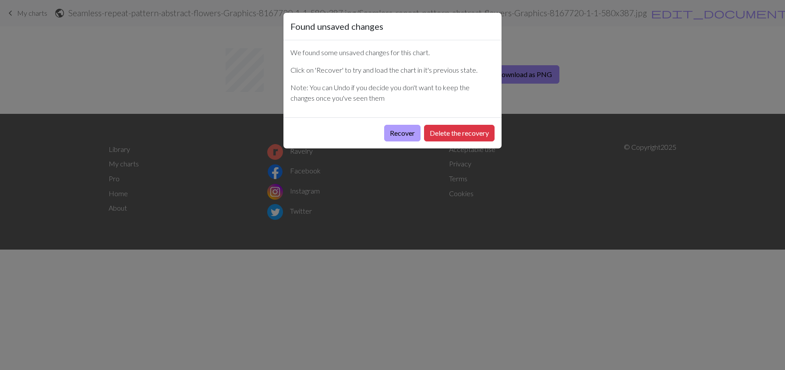
click at [397, 133] on button "Recover" at bounding box center [402, 133] width 36 height 17
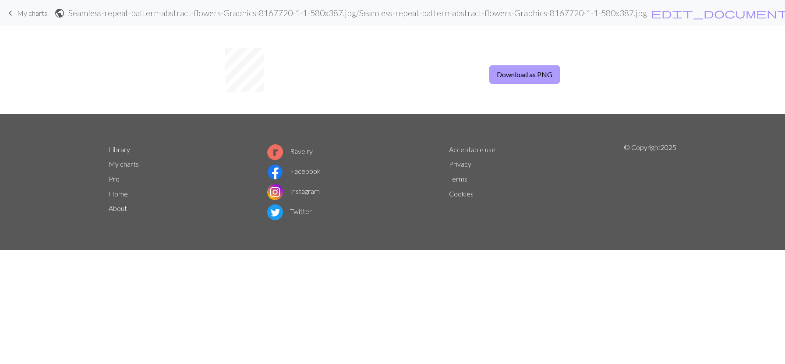
click at [528, 77] on button "Download as PNG" at bounding box center [524, 74] width 71 height 18
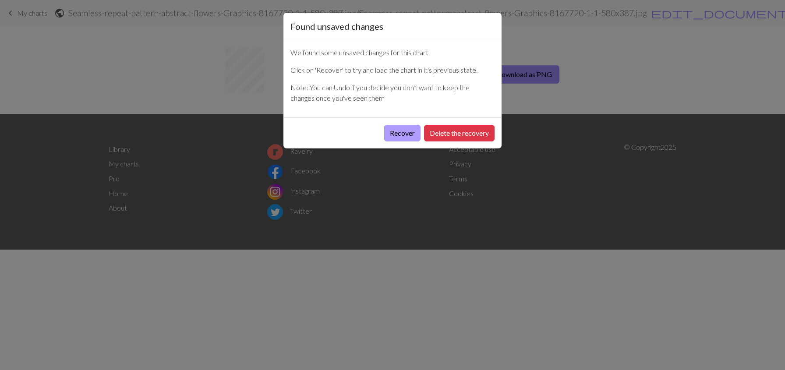
click at [400, 134] on button "Recover" at bounding box center [402, 133] width 36 height 17
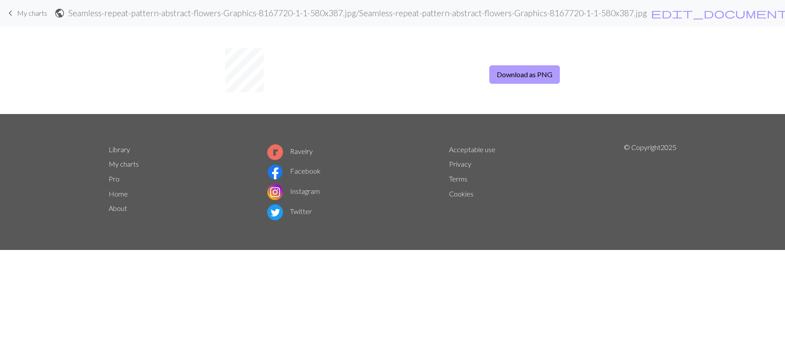
click at [529, 74] on button "Download as PNG" at bounding box center [524, 74] width 71 height 18
